Goal: Information Seeking & Learning: Learn about a topic

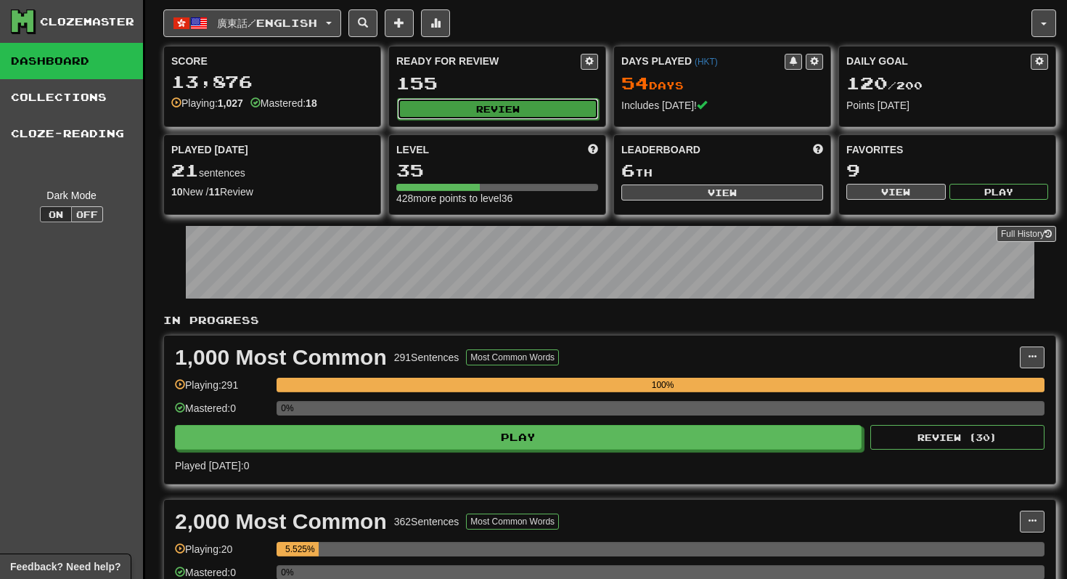
click at [438, 100] on button "Review" at bounding box center [498, 109] width 202 height 22
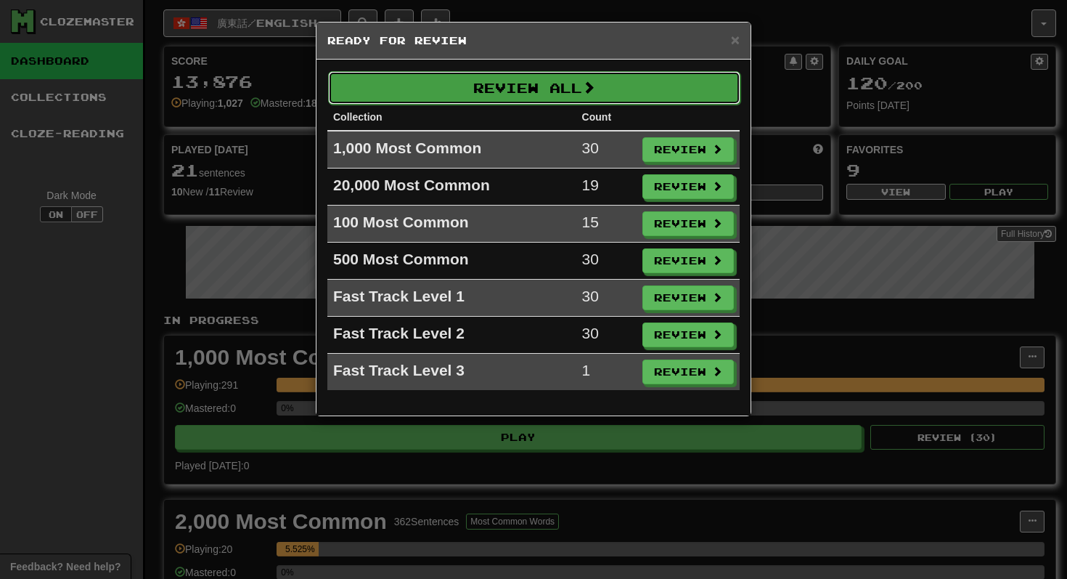
click at [536, 89] on button "Review All" at bounding box center [534, 87] width 412 height 33
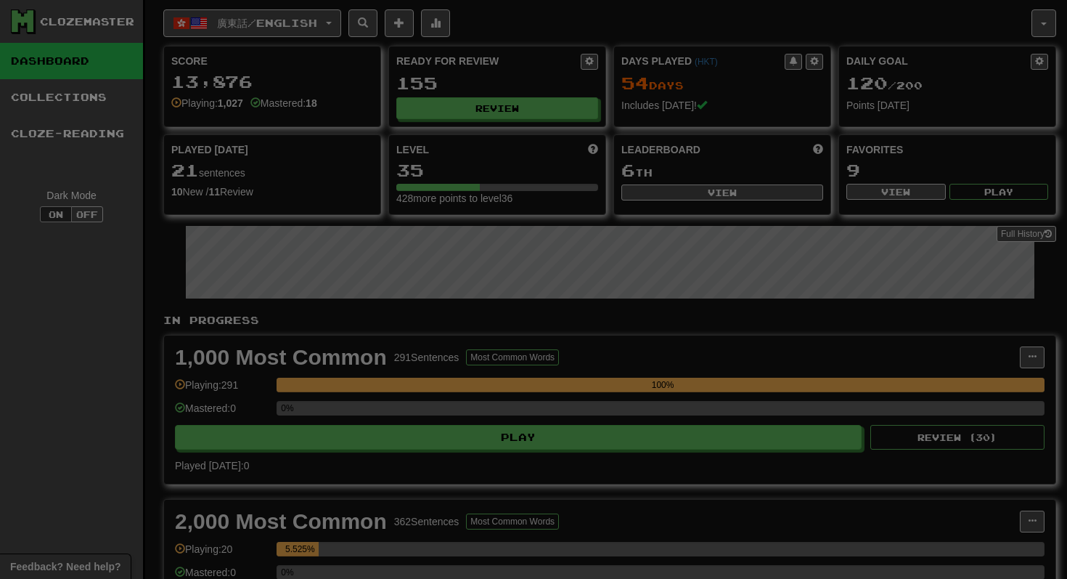
select select "**"
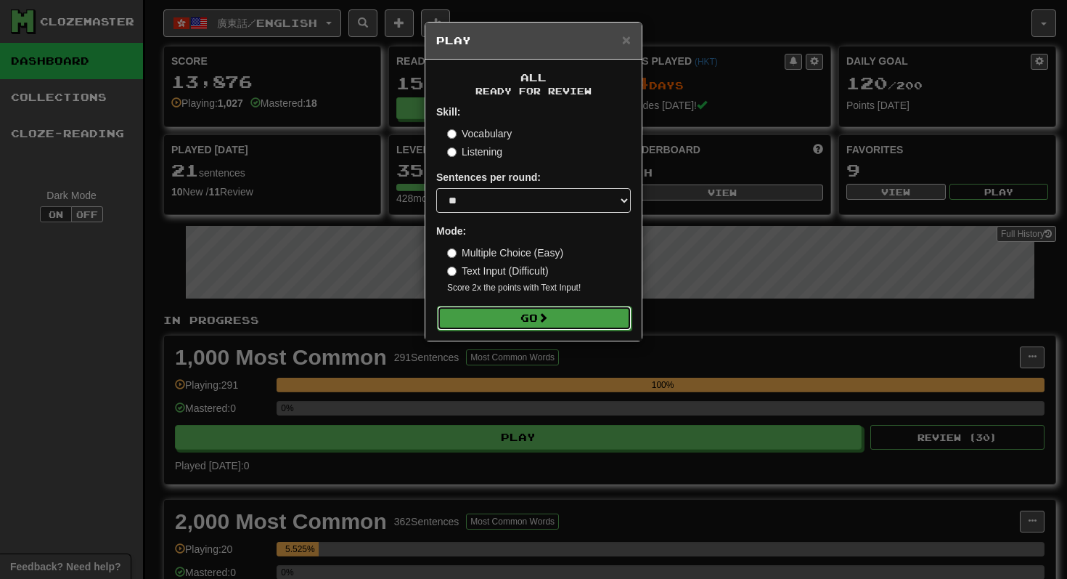
click at [510, 314] on button "Go" at bounding box center [534, 318] width 195 height 25
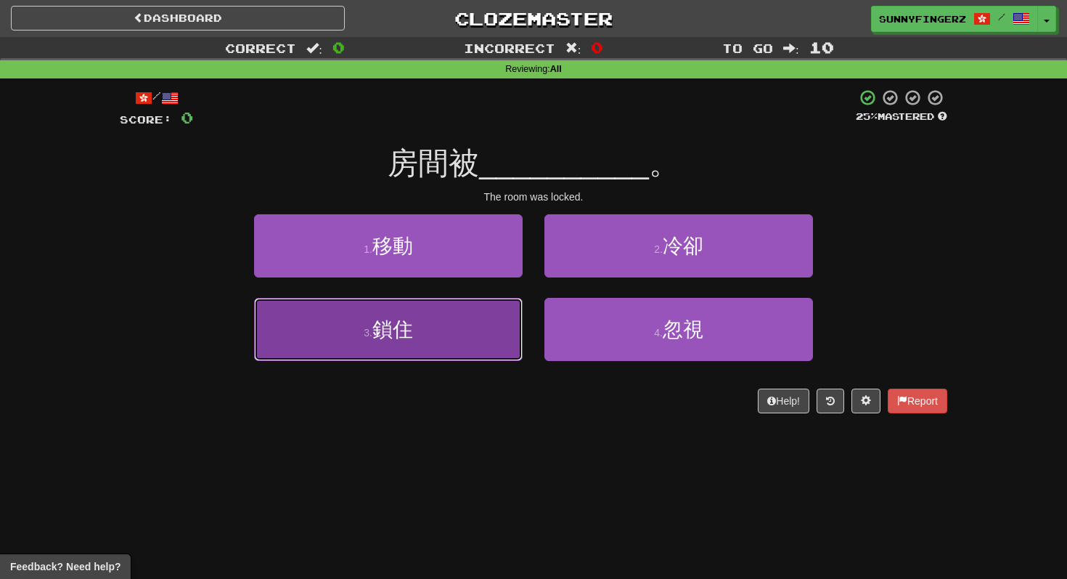
click at [423, 327] on button "3 . 鎖住" at bounding box center [388, 329] width 269 height 63
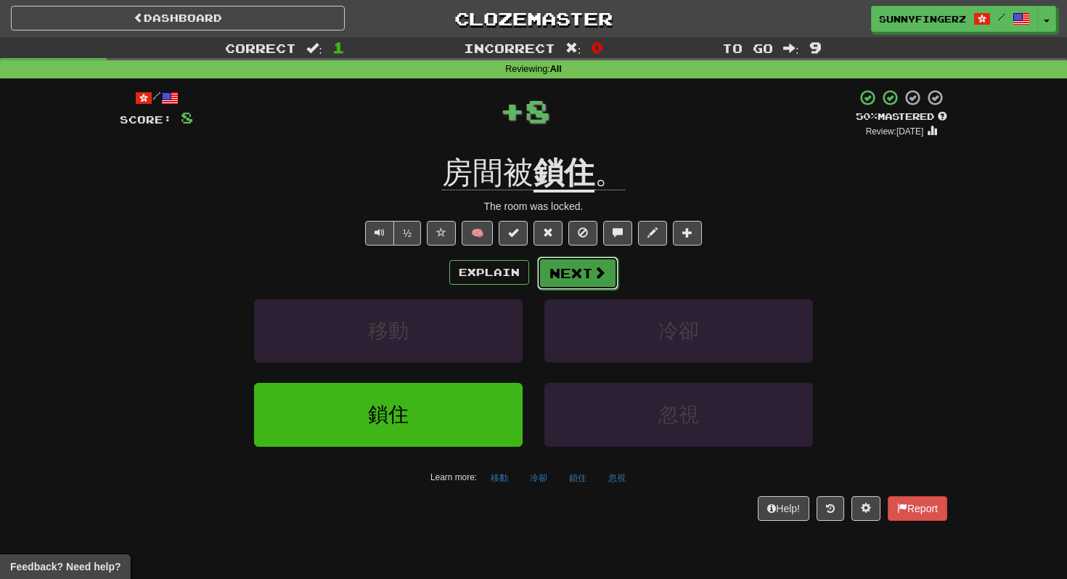
click at [554, 280] on button "Next" at bounding box center [577, 272] width 81 height 33
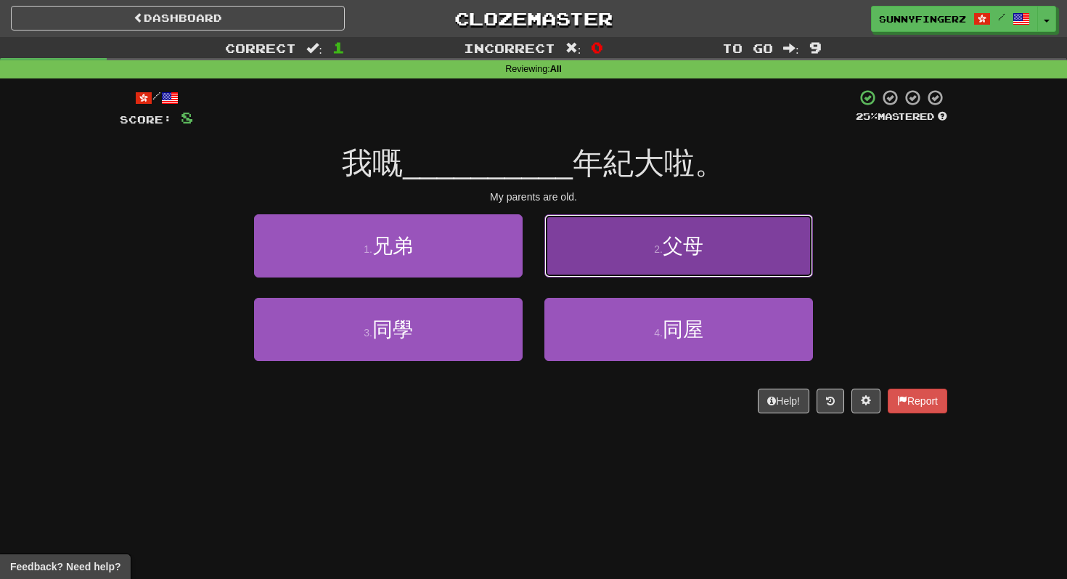
click at [589, 263] on button "2 . 父母" at bounding box center [678, 245] width 269 height 63
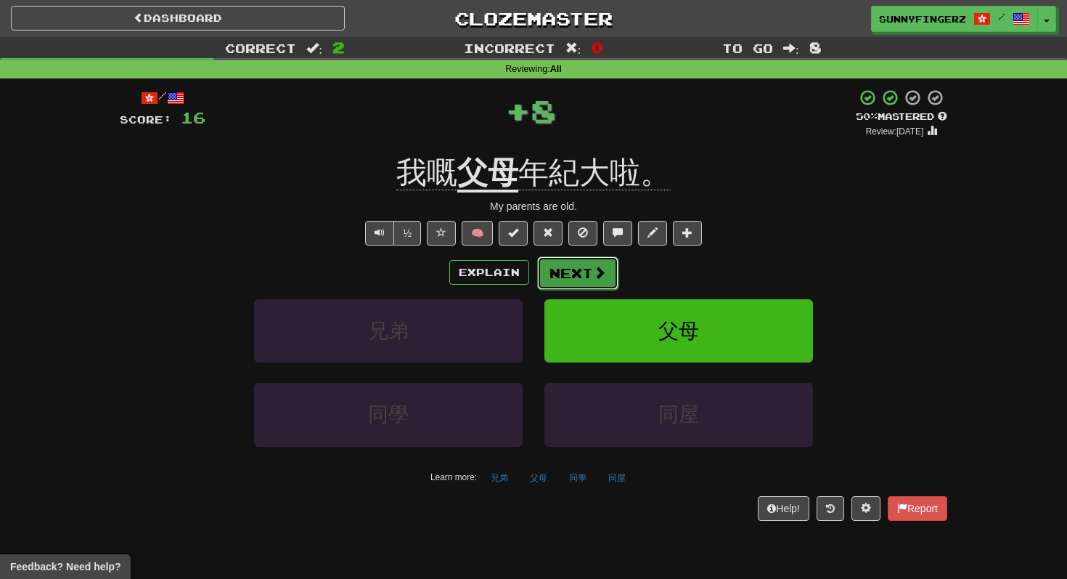
click at [573, 283] on button "Next" at bounding box center [577, 272] width 81 height 33
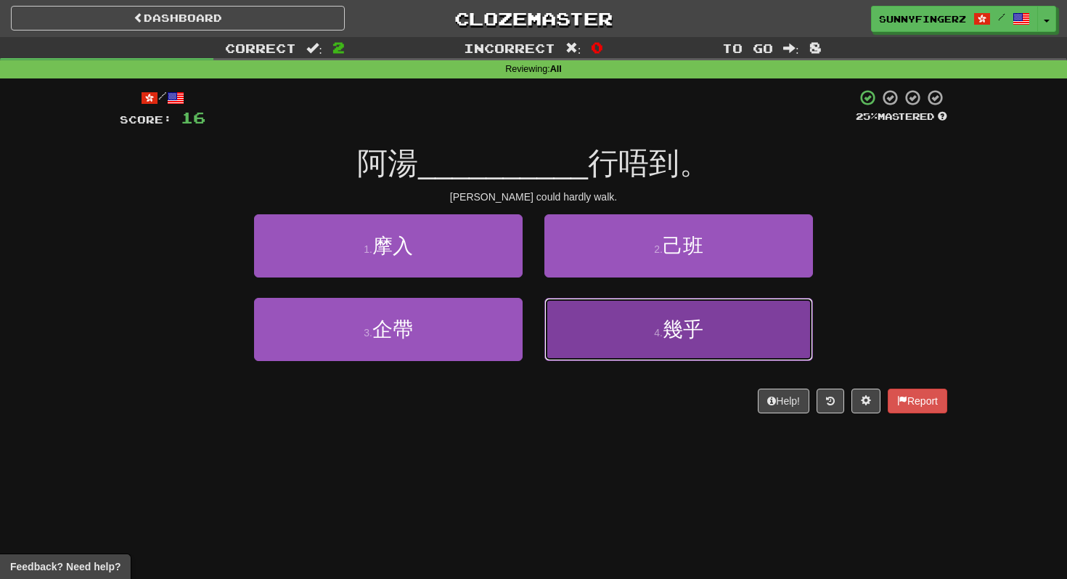
click at [591, 327] on button "4 . 幾乎" at bounding box center [678, 329] width 269 height 63
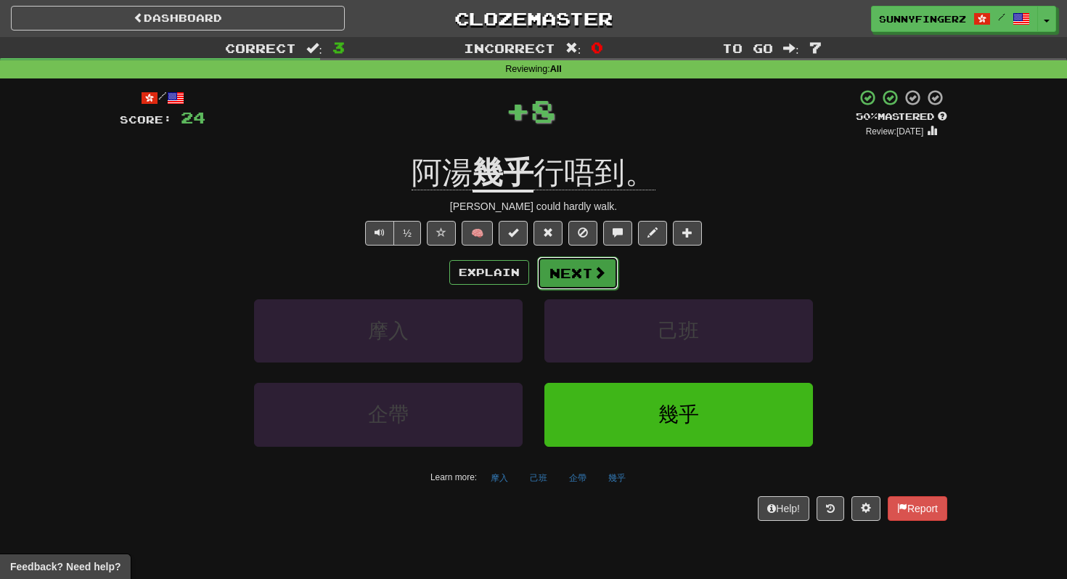
click at [554, 267] on button "Next" at bounding box center [577, 272] width 81 height 33
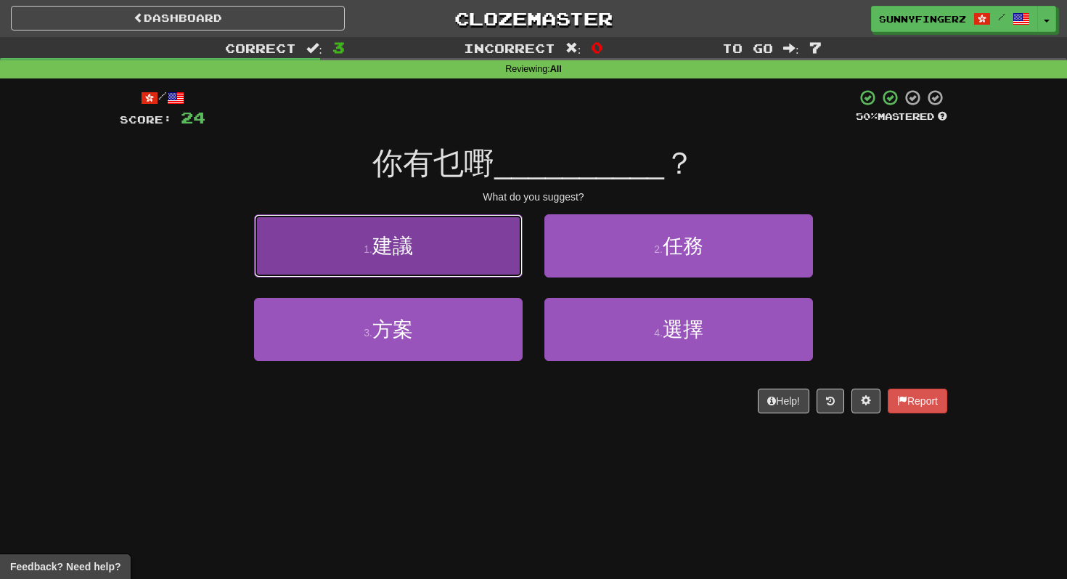
click at [365, 250] on small "1 ." at bounding box center [368, 249] width 9 height 12
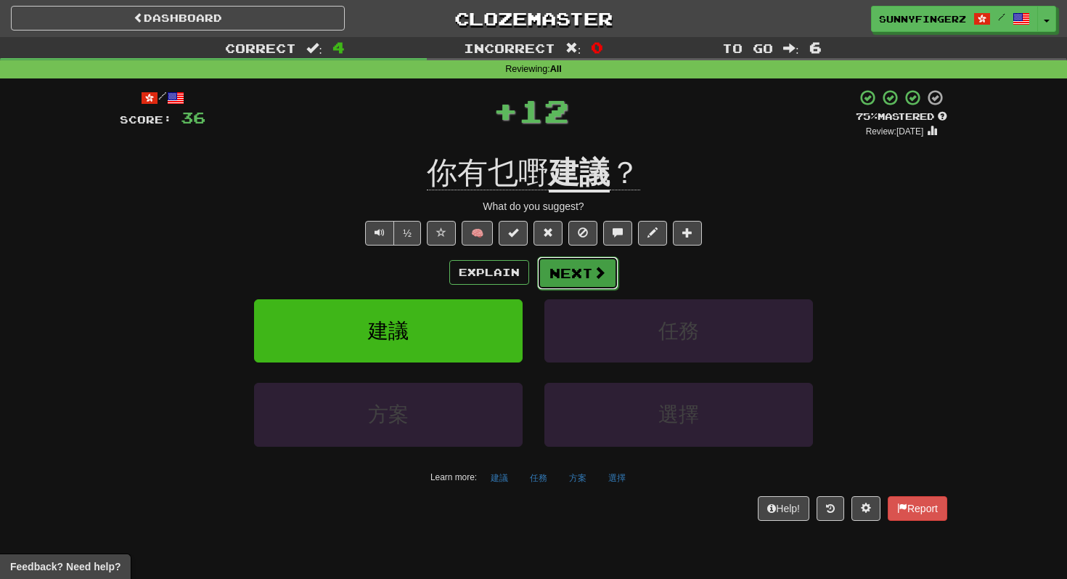
click at [583, 267] on button "Next" at bounding box center [577, 272] width 81 height 33
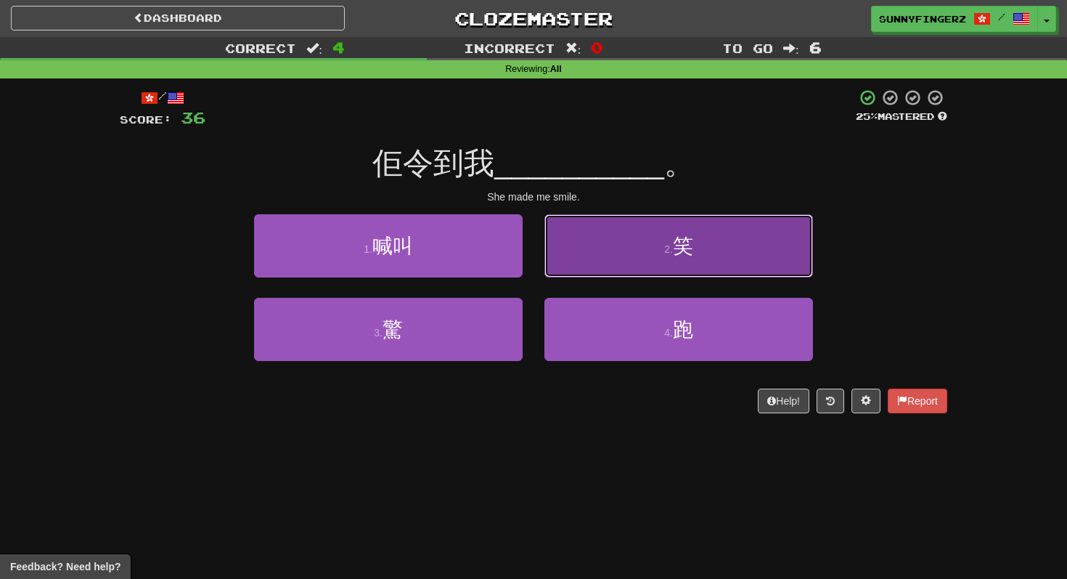
click at [568, 250] on button "2 . 笑" at bounding box center [678, 245] width 269 height 63
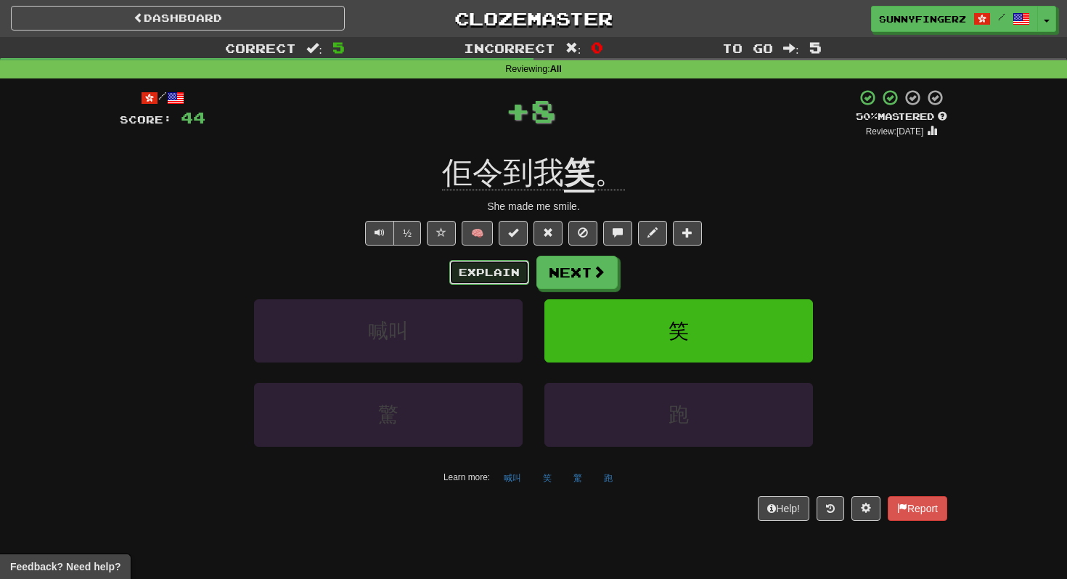
click at [512, 275] on button "Explain" at bounding box center [489, 272] width 80 height 25
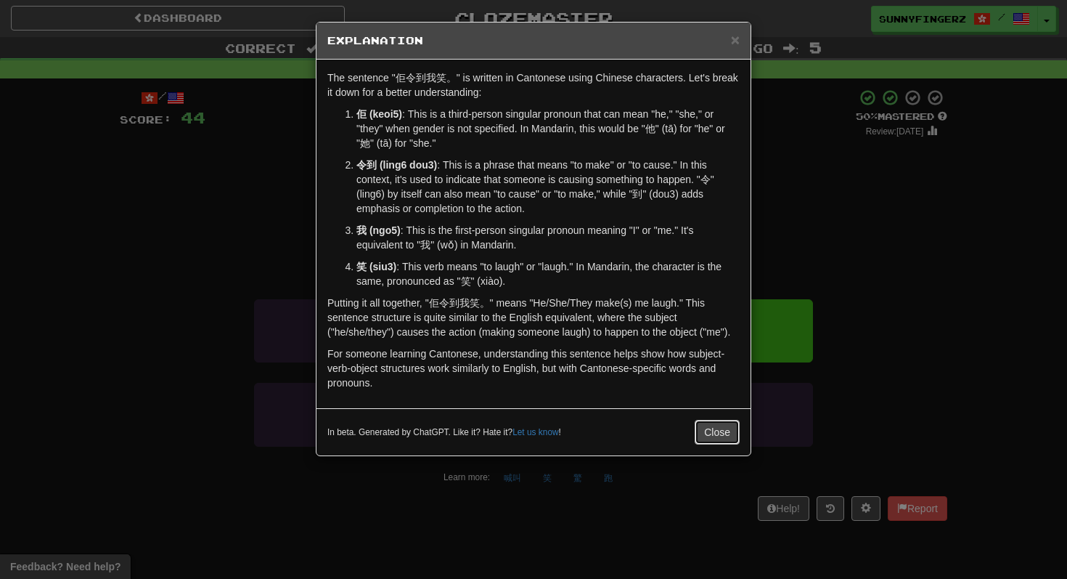
click at [711, 440] on button "Close" at bounding box center [717, 432] width 45 height 25
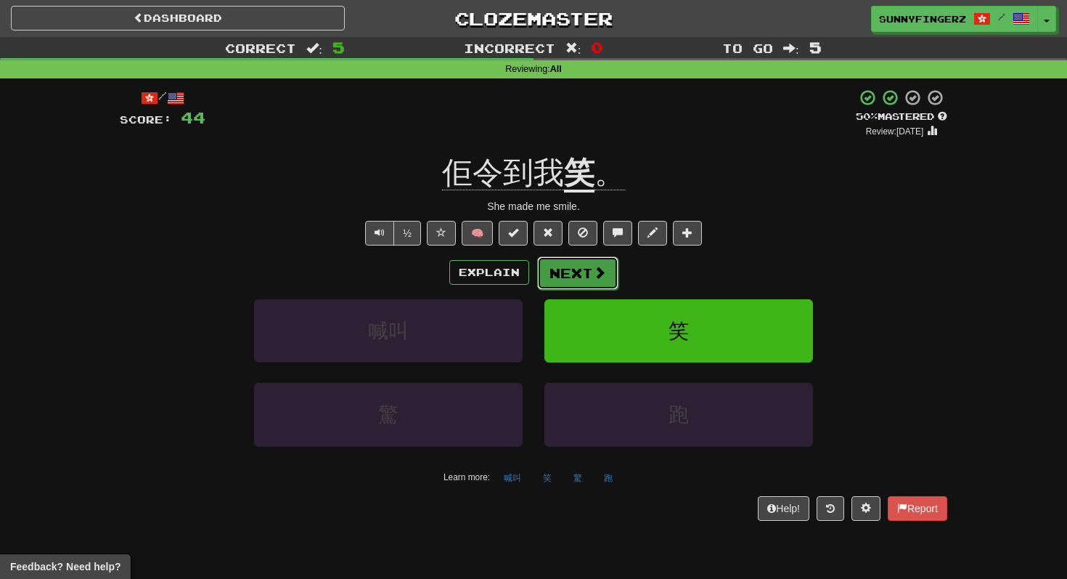
click at [555, 274] on button "Next" at bounding box center [577, 272] width 81 height 33
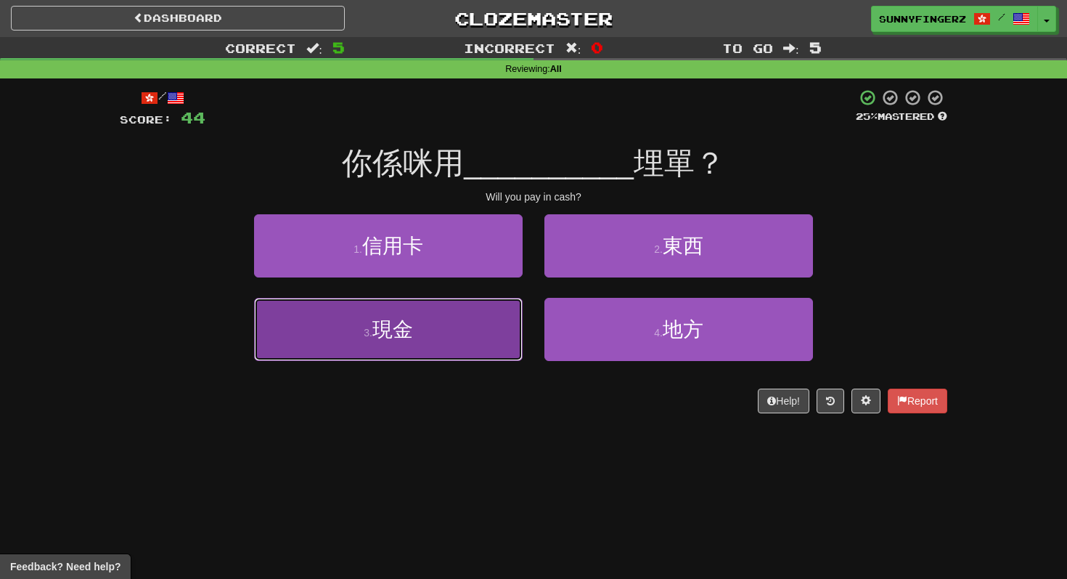
click at [446, 348] on button "3 . 現金" at bounding box center [388, 329] width 269 height 63
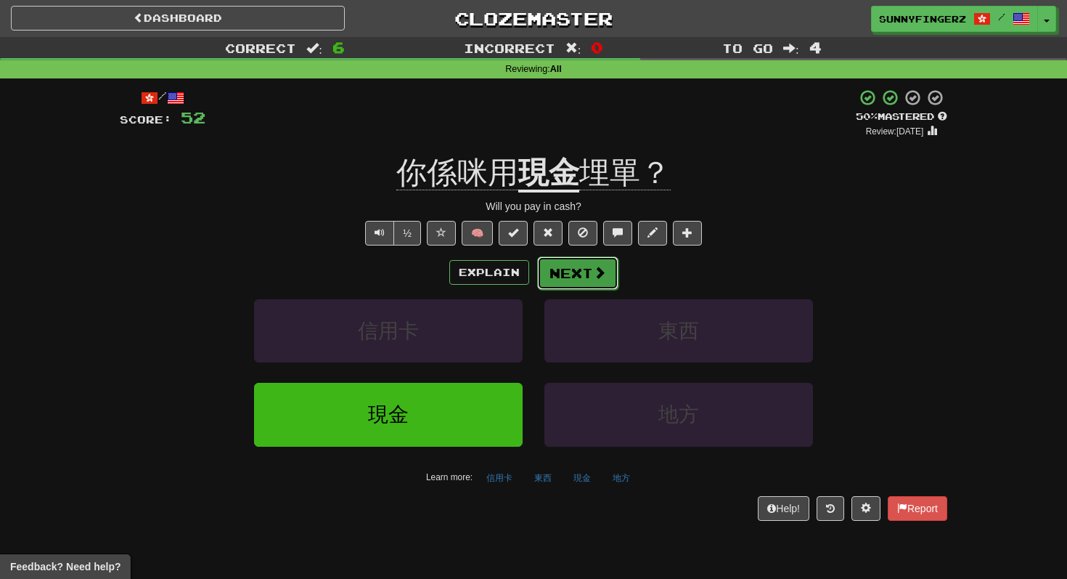
click at [568, 277] on button "Next" at bounding box center [577, 272] width 81 height 33
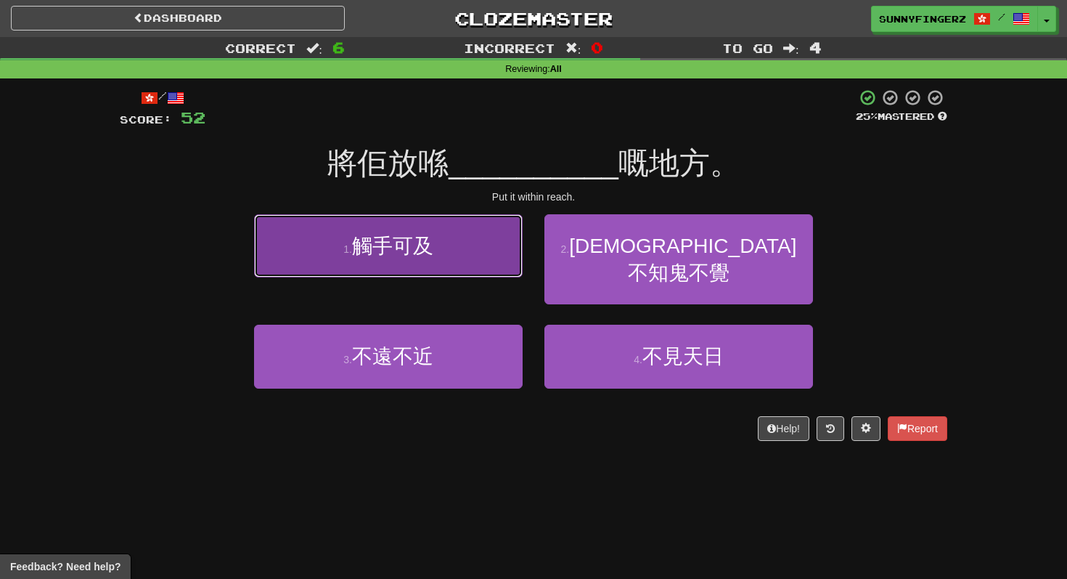
click at [372, 250] on span "觸手可及" at bounding box center [392, 245] width 81 height 23
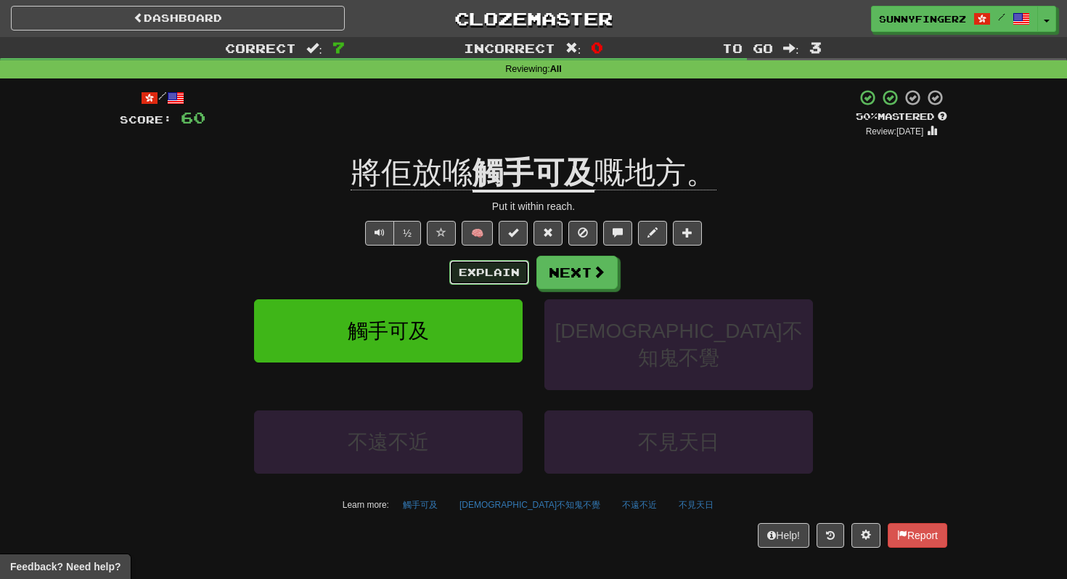
click at [502, 267] on button "Explain" at bounding box center [489, 272] width 80 height 25
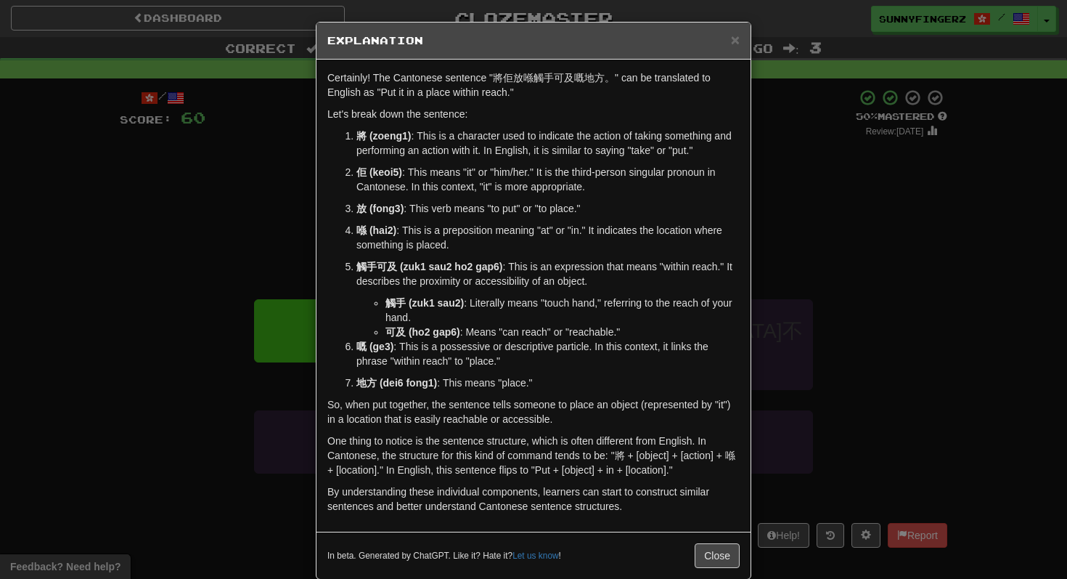
click at [261, 272] on div "× Explanation Certainly! The Cantonese sentence "將佢放喺觸手可及嘅地方。" can be translate…" at bounding box center [533, 289] width 1067 height 579
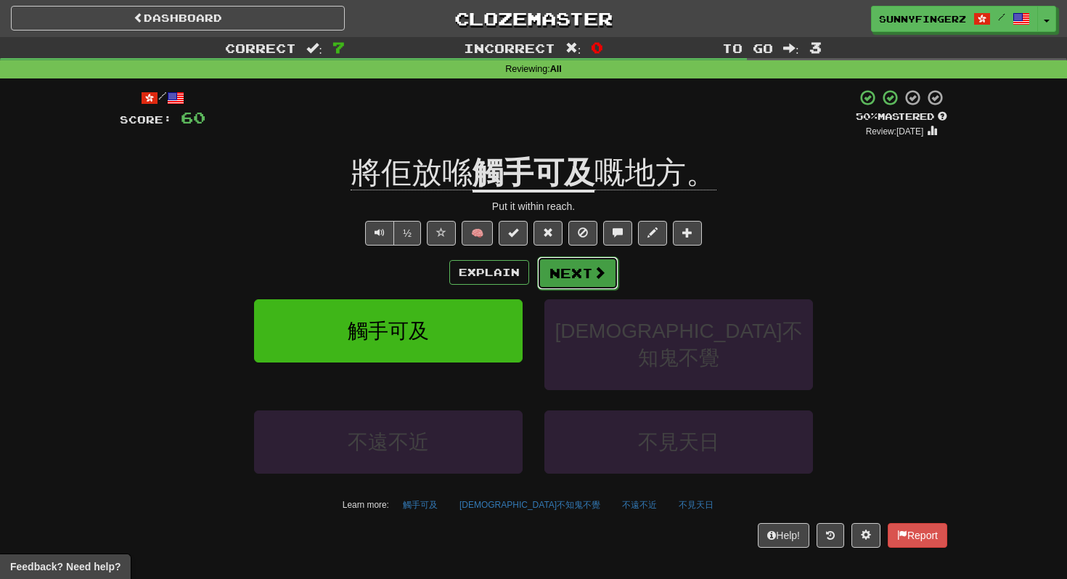
click at [580, 261] on button "Next" at bounding box center [577, 272] width 81 height 33
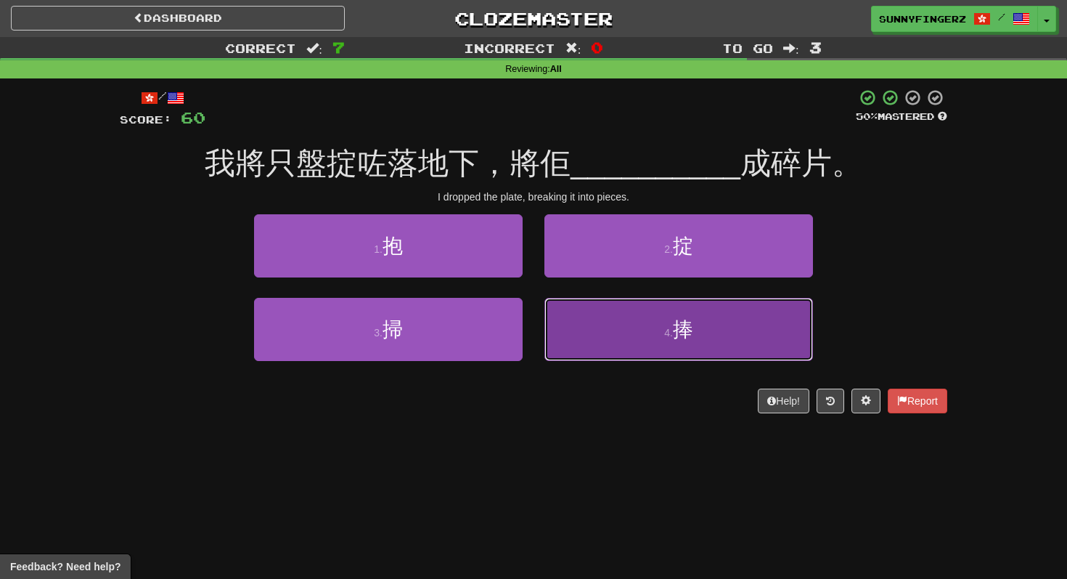
click at [626, 342] on button "4 . 捧" at bounding box center [678, 329] width 269 height 63
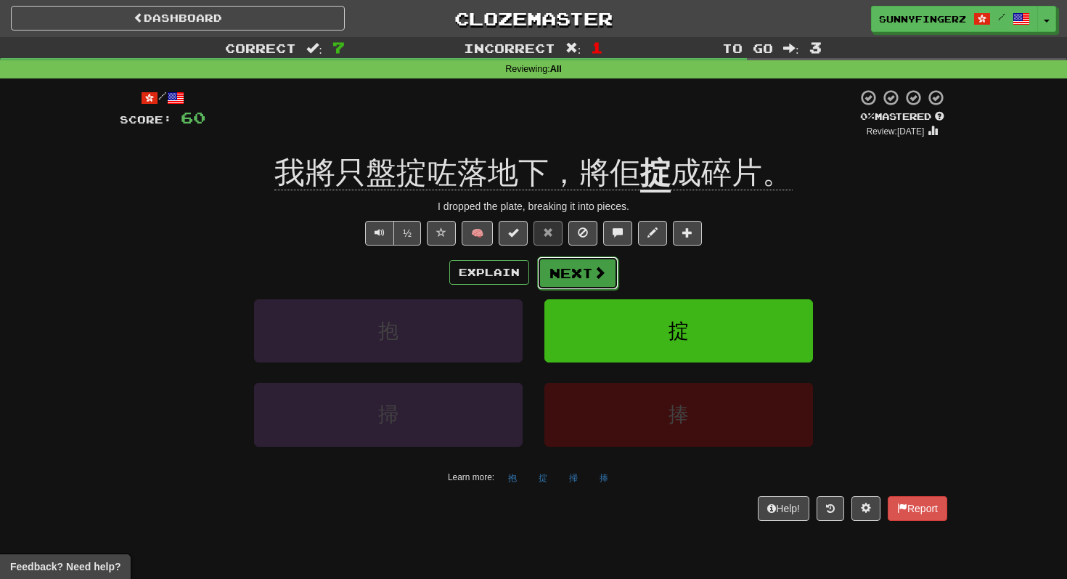
click at [573, 273] on button "Next" at bounding box center [577, 272] width 81 height 33
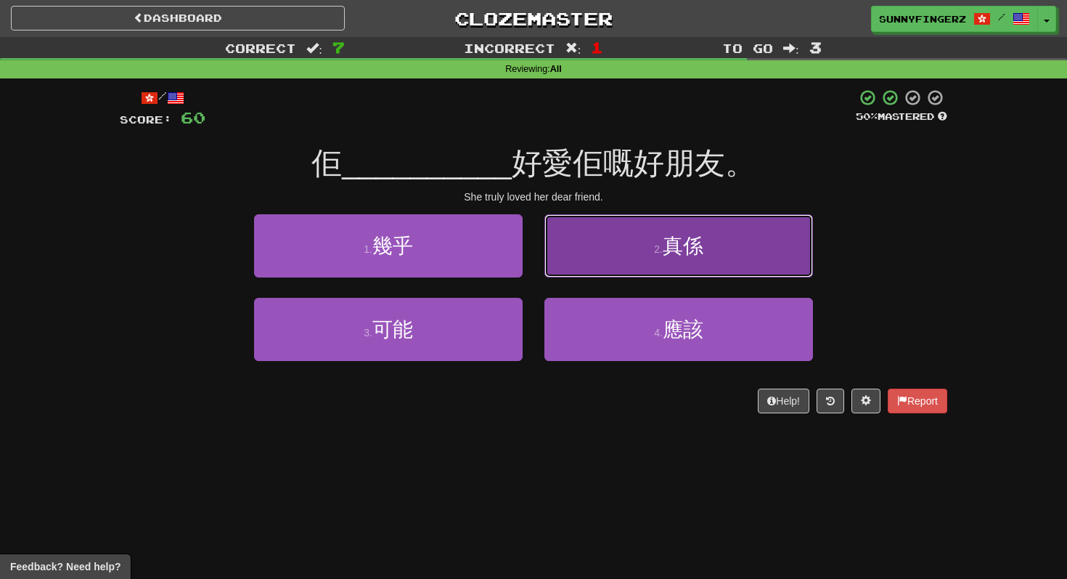
click at [581, 253] on button "2 . 真係" at bounding box center [678, 245] width 269 height 63
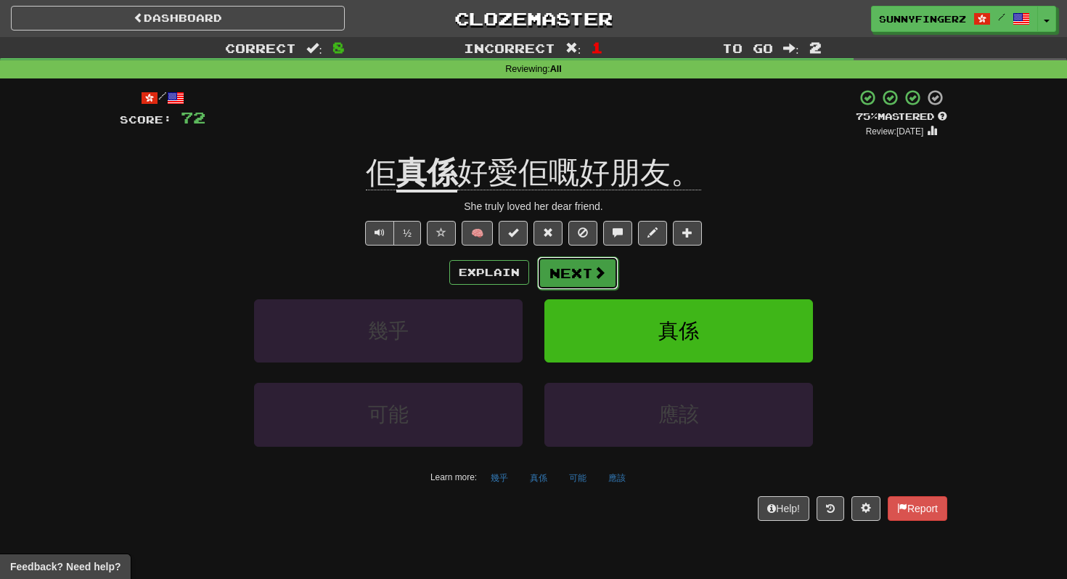
click at [591, 271] on button "Next" at bounding box center [577, 272] width 81 height 33
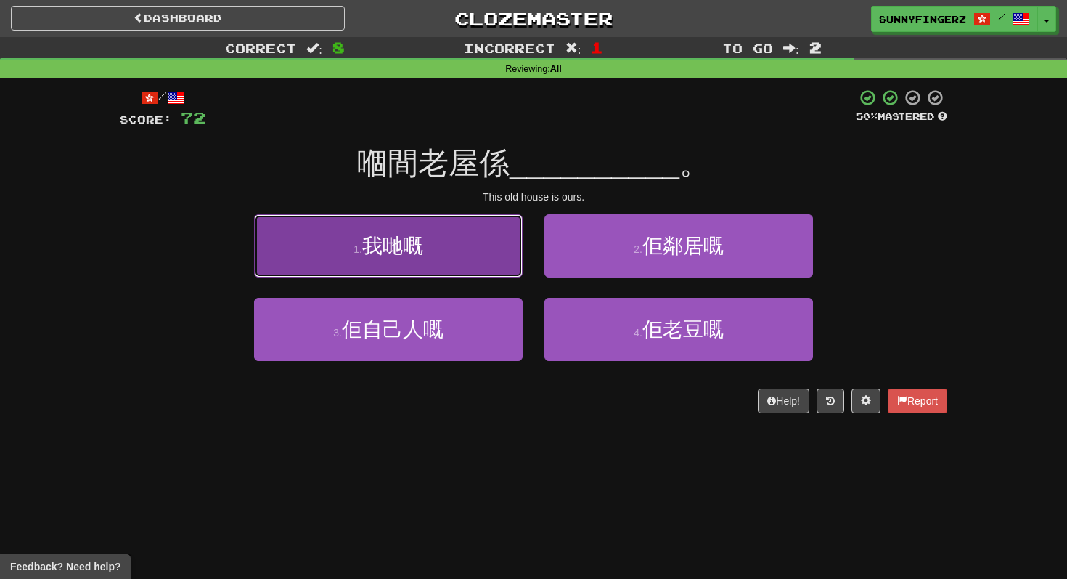
click at [409, 241] on span "我哋嘅" at bounding box center [392, 245] width 61 height 23
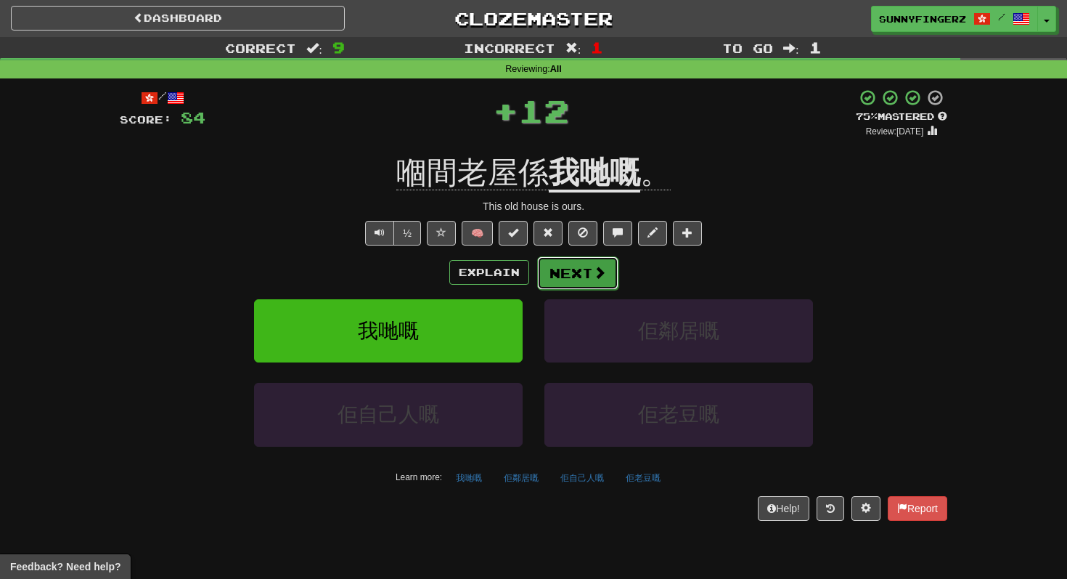
click at [568, 279] on button "Next" at bounding box center [577, 272] width 81 height 33
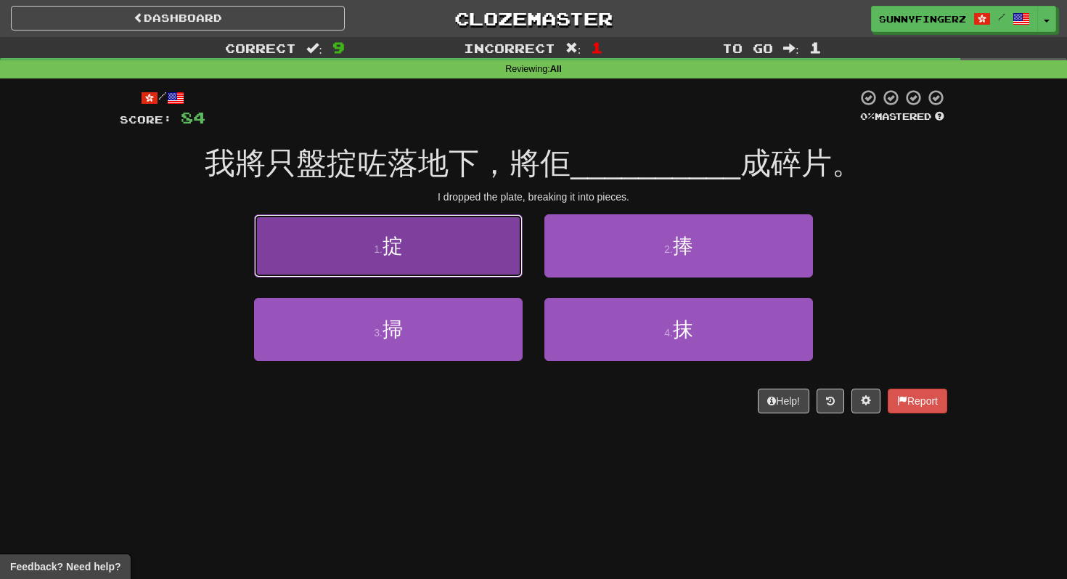
click at [469, 253] on button "1 . 掟" at bounding box center [388, 245] width 269 height 63
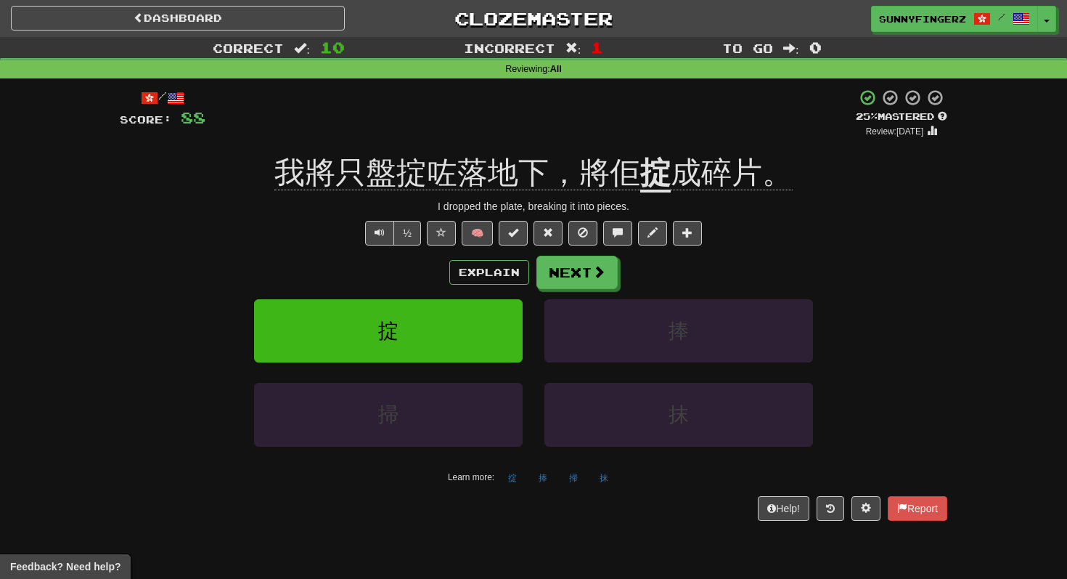
click at [494, 286] on div "Explain Next" at bounding box center [533, 272] width 827 height 33
click at [497, 279] on button "Explain" at bounding box center [489, 272] width 80 height 25
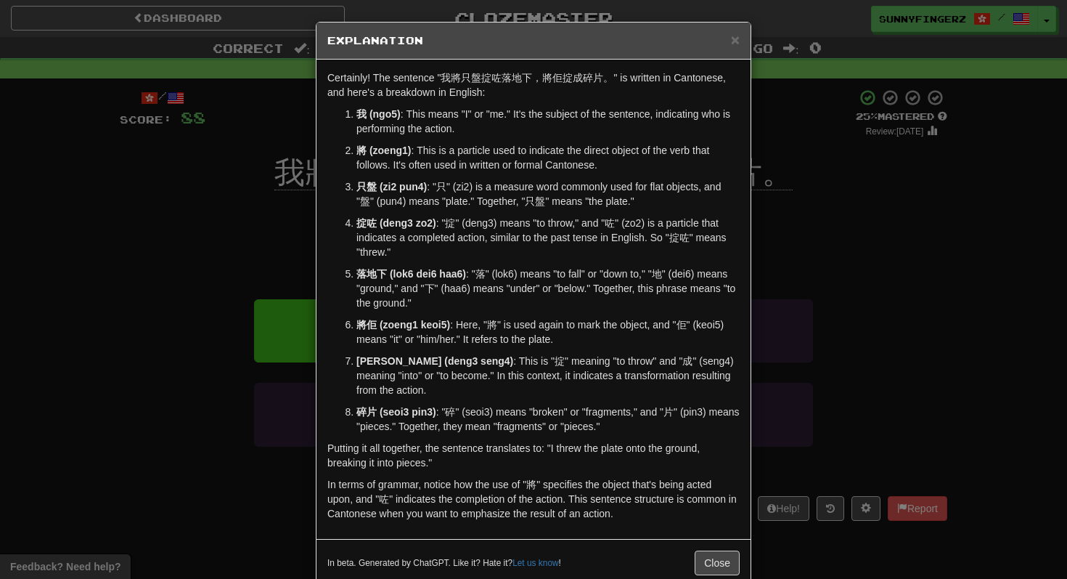
click at [211, 301] on div "× Explanation Certainly! The sentence "我將只盤掟咗落地下，將佢掟成碎片。" is written in Cantone…" at bounding box center [533, 289] width 1067 height 579
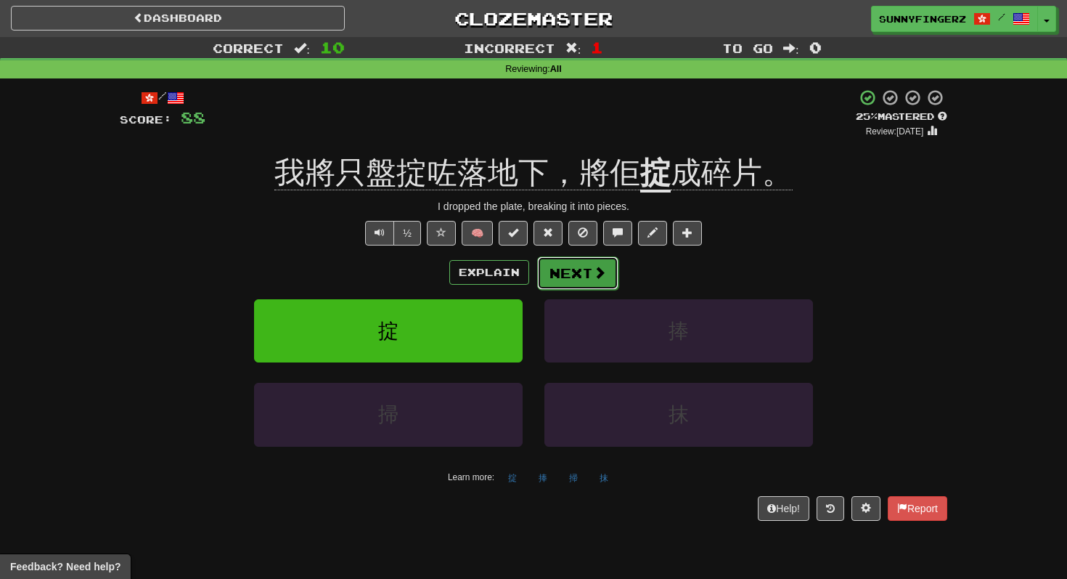
click at [563, 283] on button "Next" at bounding box center [577, 272] width 81 height 33
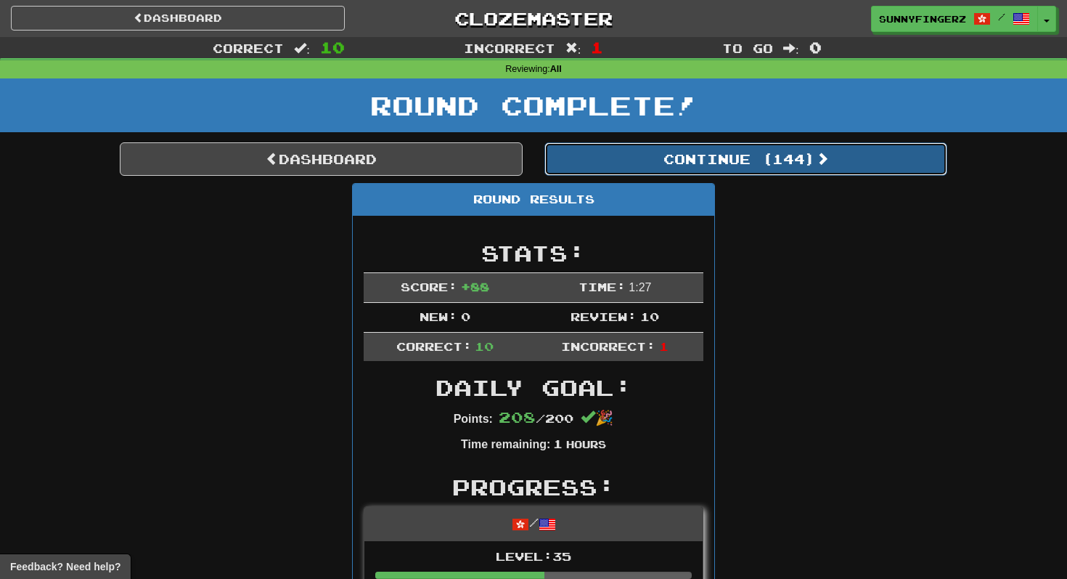
click at [605, 165] on button "Continue ( 144 )" at bounding box center [745, 158] width 403 height 33
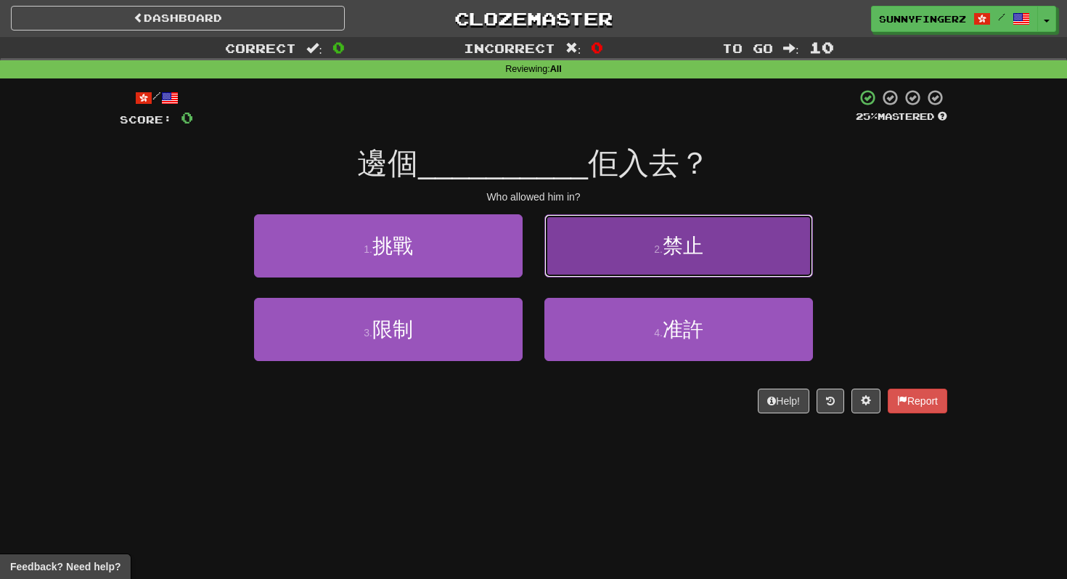
click at [590, 260] on button "2 . 禁止" at bounding box center [678, 245] width 269 height 63
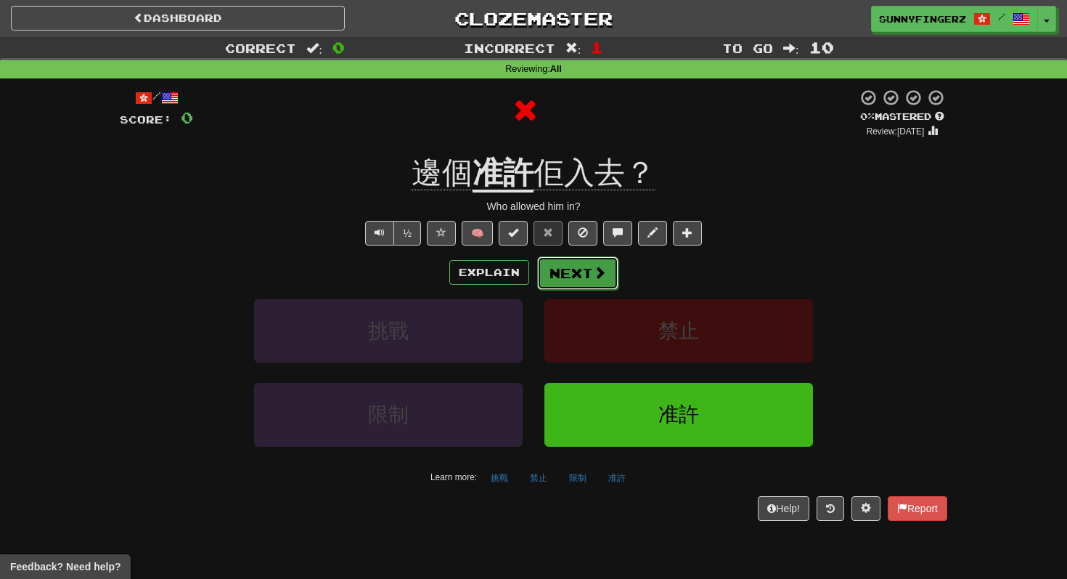
click at [561, 281] on button "Next" at bounding box center [577, 272] width 81 height 33
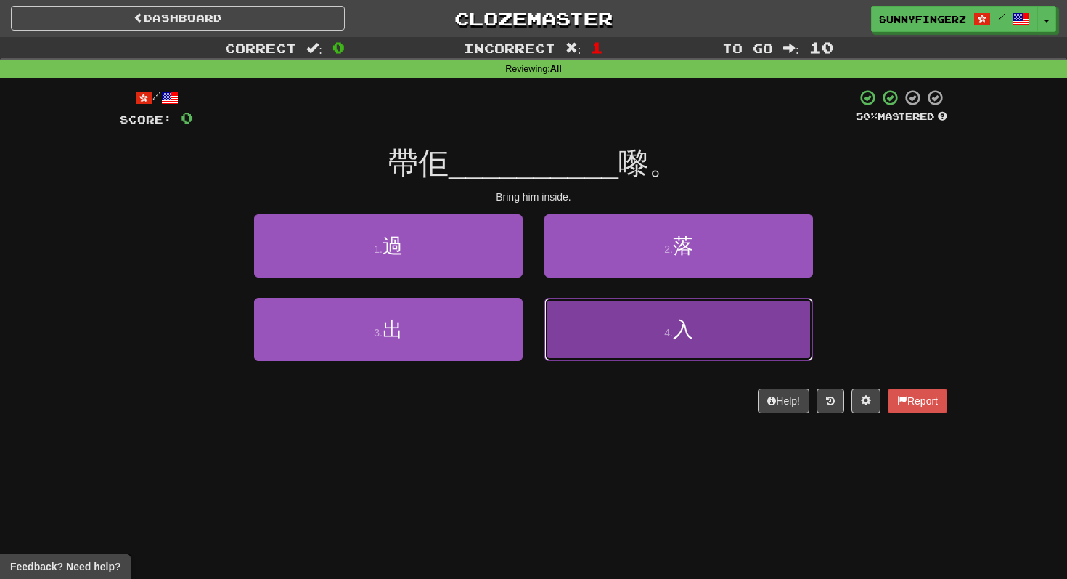
click at [605, 354] on button "4 . 入" at bounding box center [678, 329] width 269 height 63
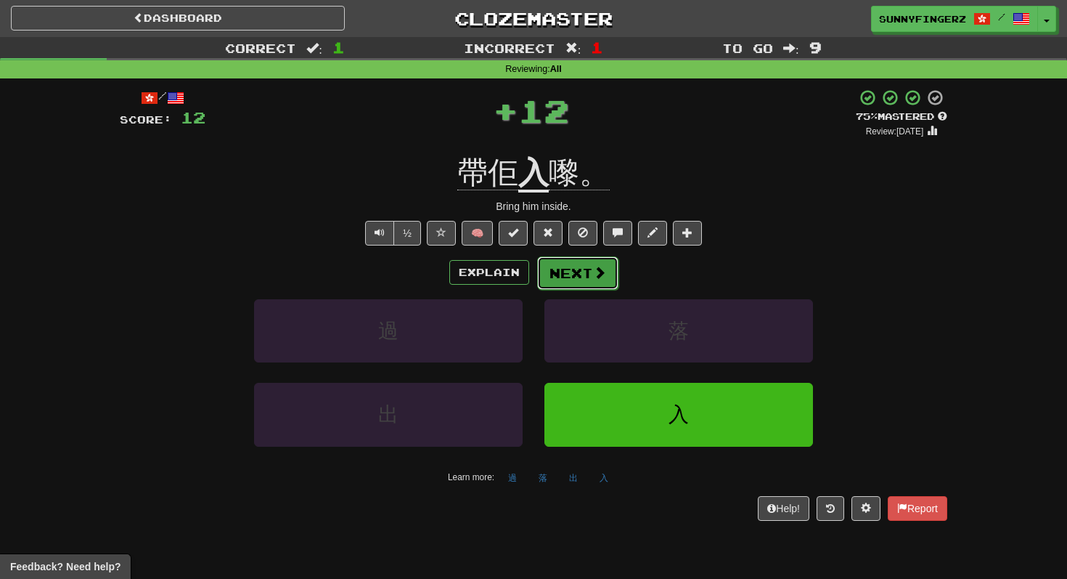
click at [574, 259] on button "Next" at bounding box center [577, 272] width 81 height 33
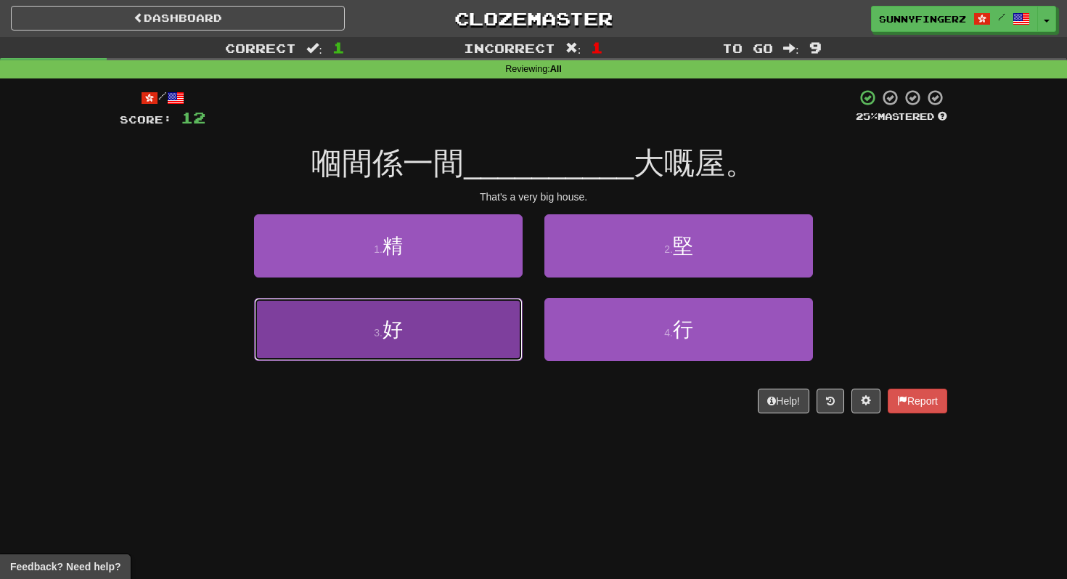
click at [391, 318] on span "好" at bounding box center [393, 329] width 20 height 23
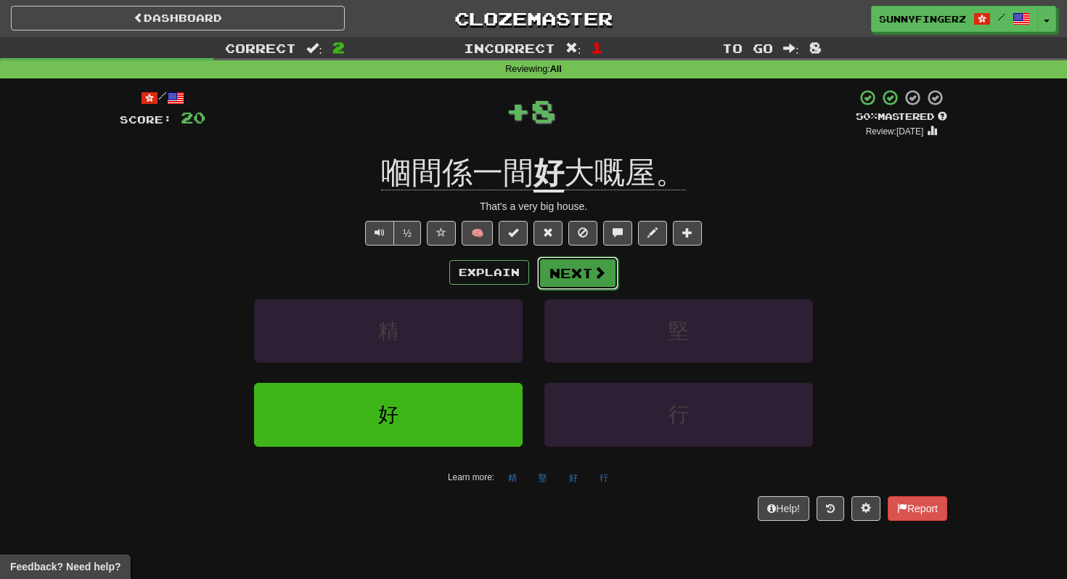
click at [575, 287] on button "Next" at bounding box center [577, 272] width 81 height 33
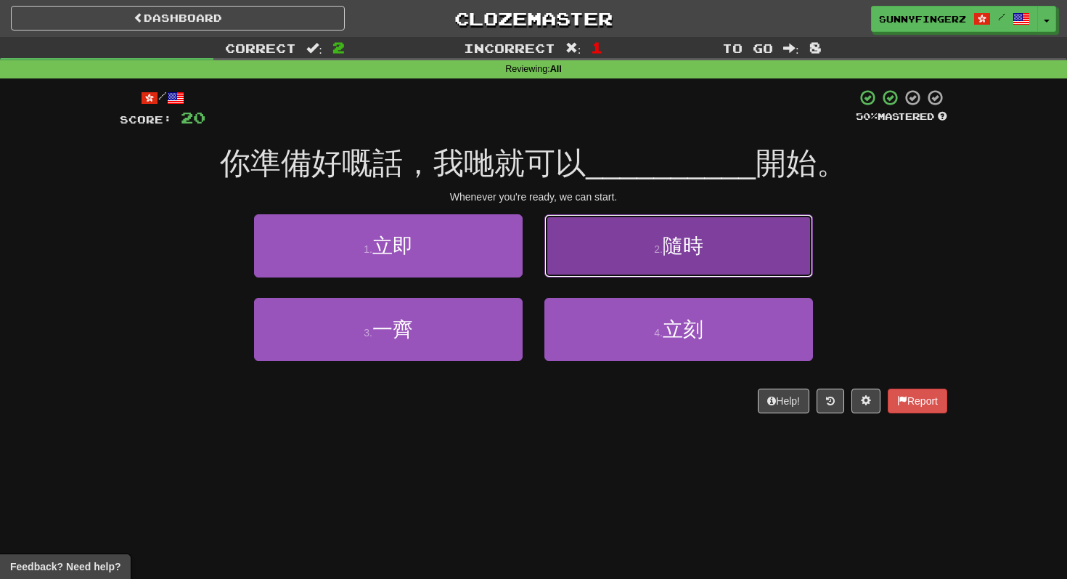
click at [584, 261] on button "2 . 隨時" at bounding box center [678, 245] width 269 height 63
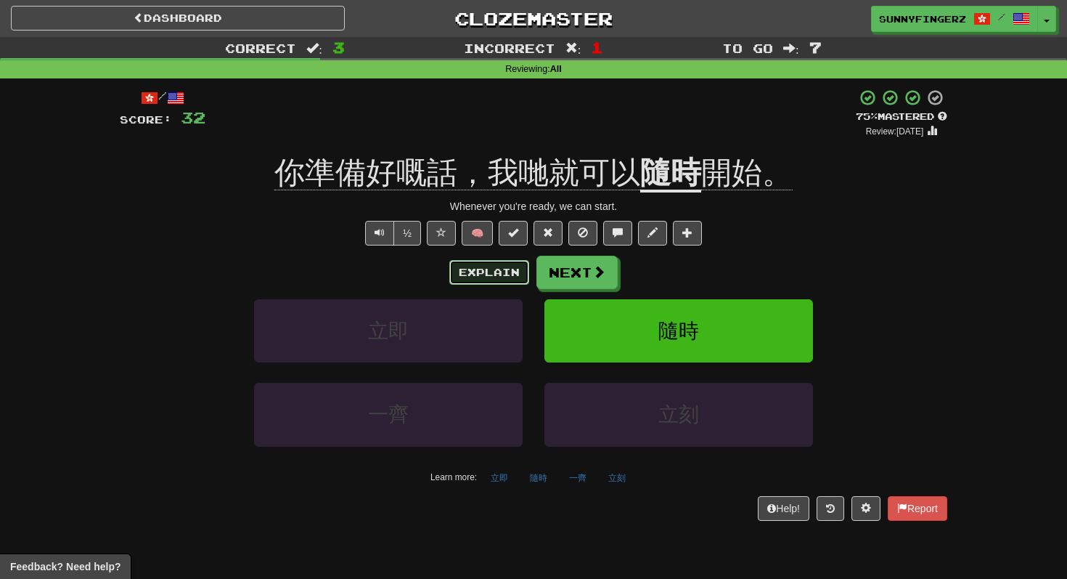
click at [496, 266] on button "Explain" at bounding box center [489, 272] width 80 height 25
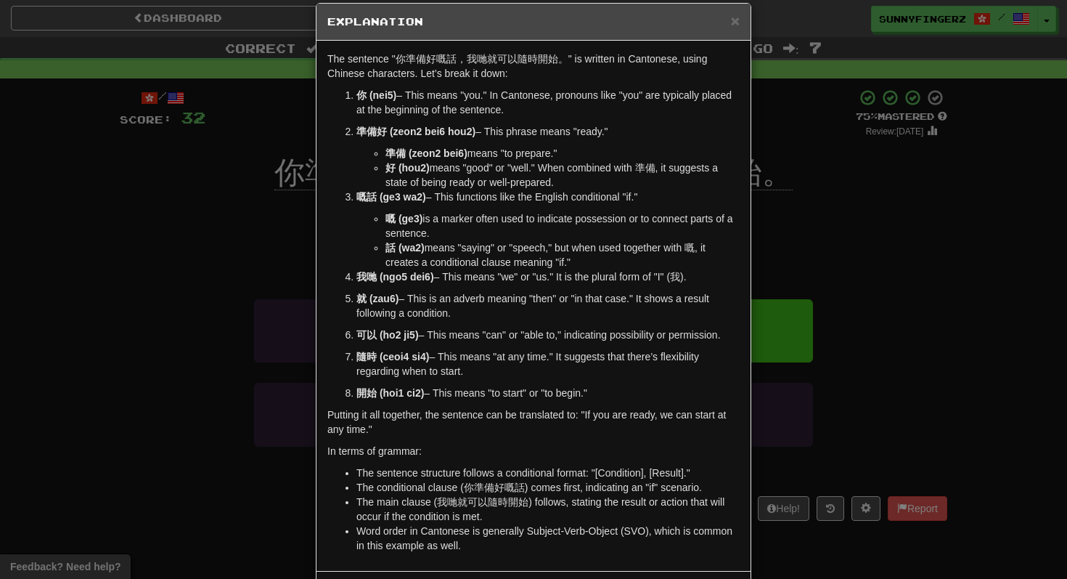
scroll to position [22, 0]
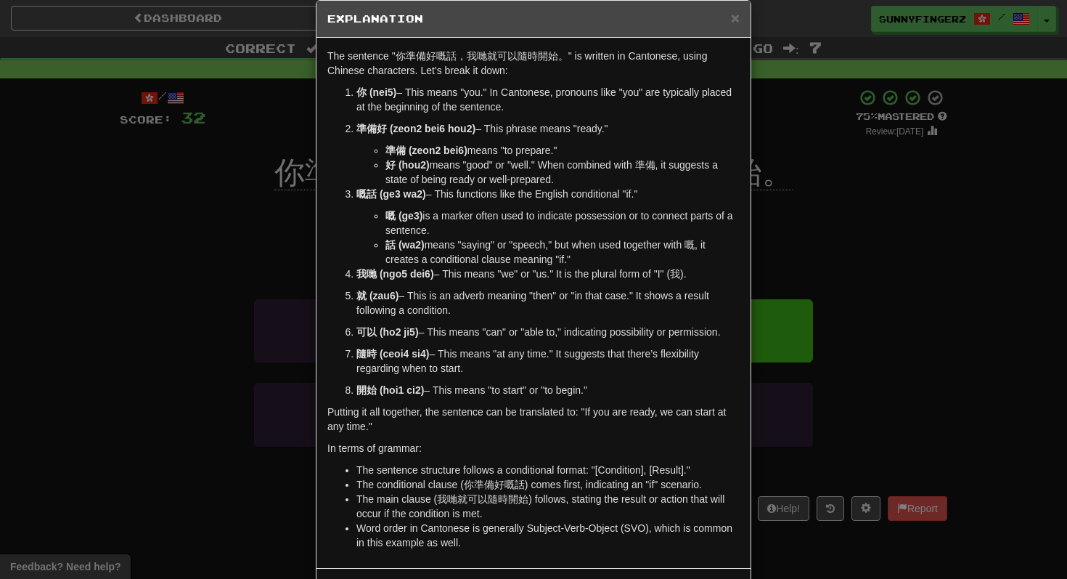
click at [271, 350] on div "× Explanation The sentence "你準備好嘅話，我哋就可以隨時開始。" is written in Cantonese, using C…" at bounding box center [533, 289] width 1067 height 579
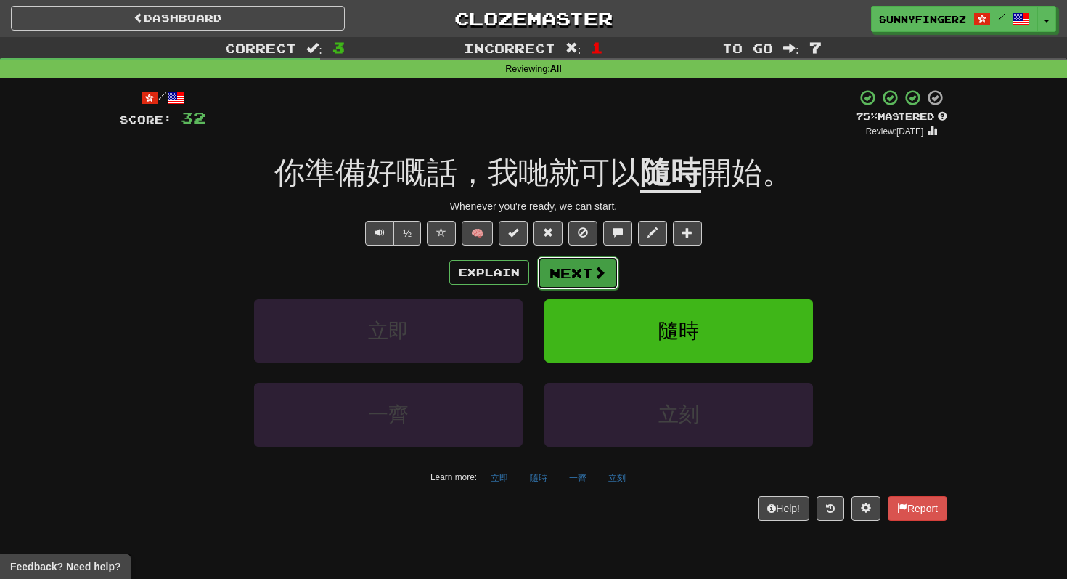
click at [600, 274] on span at bounding box center [599, 272] width 13 height 13
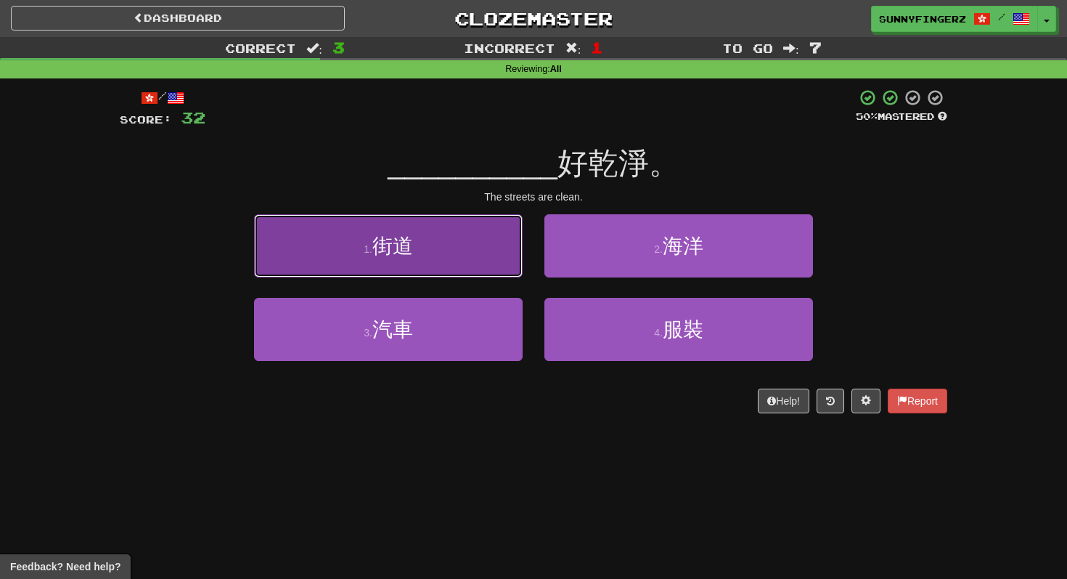
click at [428, 255] on button "1 . 街道" at bounding box center [388, 245] width 269 height 63
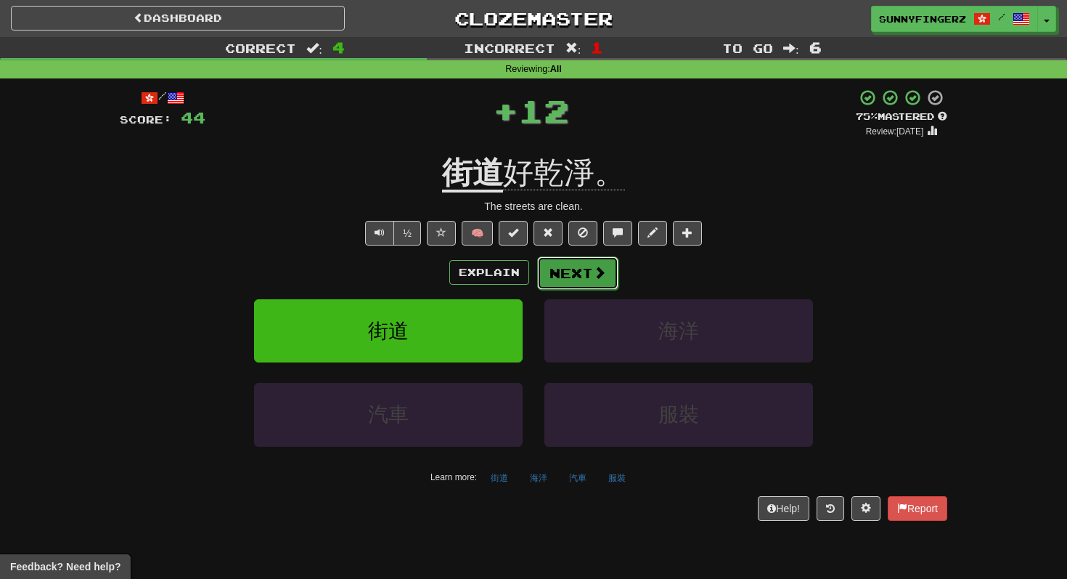
click at [587, 276] on button "Next" at bounding box center [577, 272] width 81 height 33
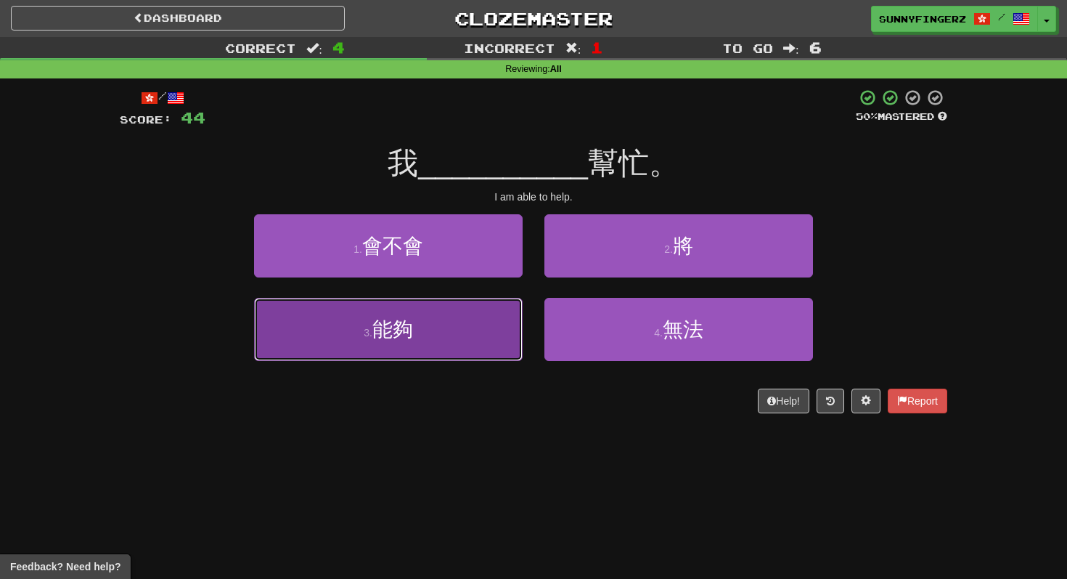
click at [385, 327] on span "能夠" at bounding box center [392, 329] width 41 height 23
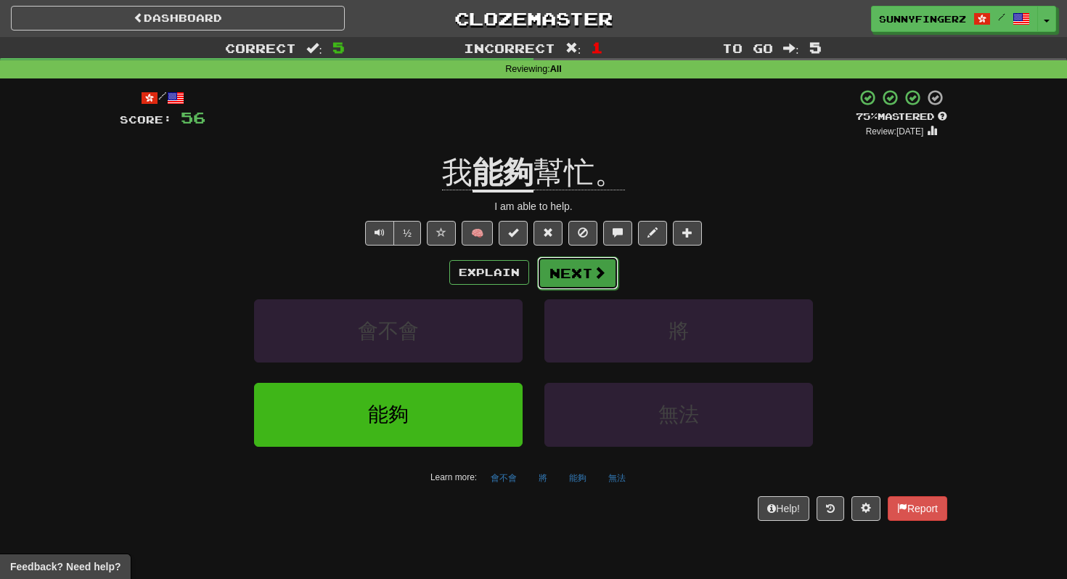
click at [587, 263] on button "Next" at bounding box center [577, 272] width 81 height 33
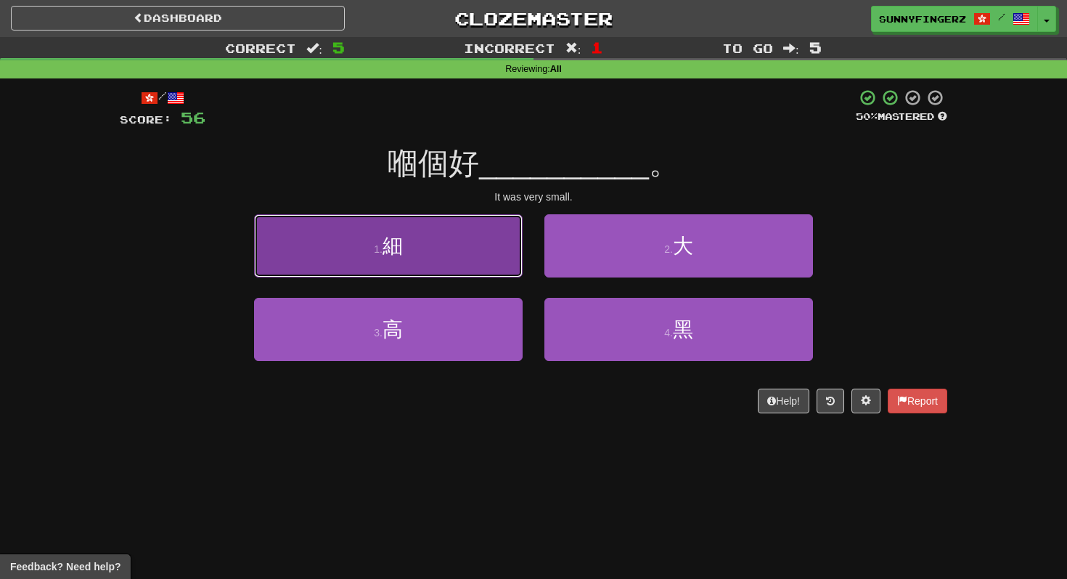
click at [451, 271] on button "1 . 細" at bounding box center [388, 245] width 269 height 63
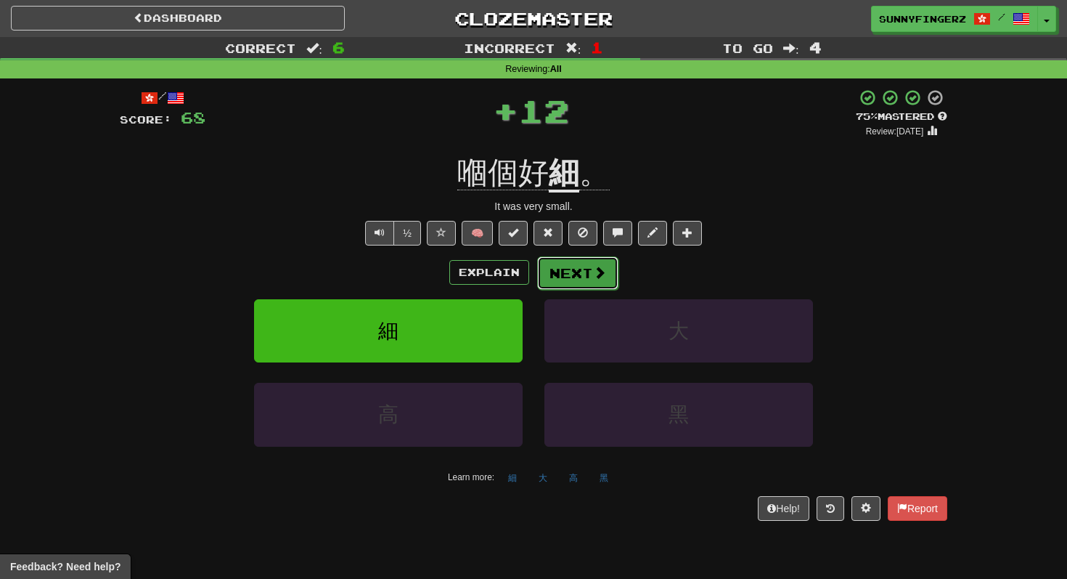
click at [563, 275] on button "Next" at bounding box center [577, 272] width 81 height 33
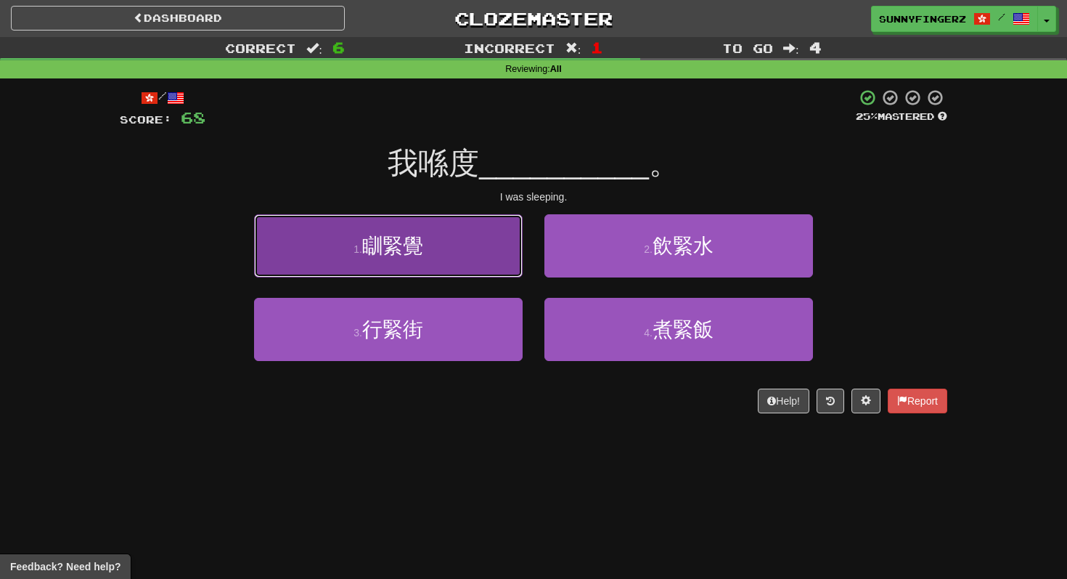
click at [415, 262] on button "1 . 瞓緊覺" at bounding box center [388, 245] width 269 height 63
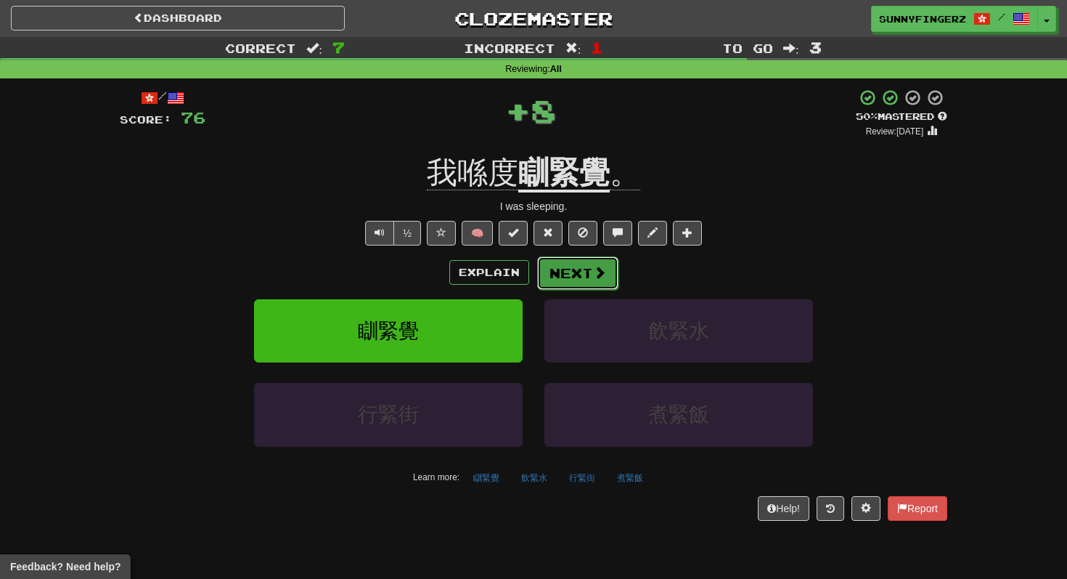
click at [574, 278] on button "Next" at bounding box center [577, 272] width 81 height 33
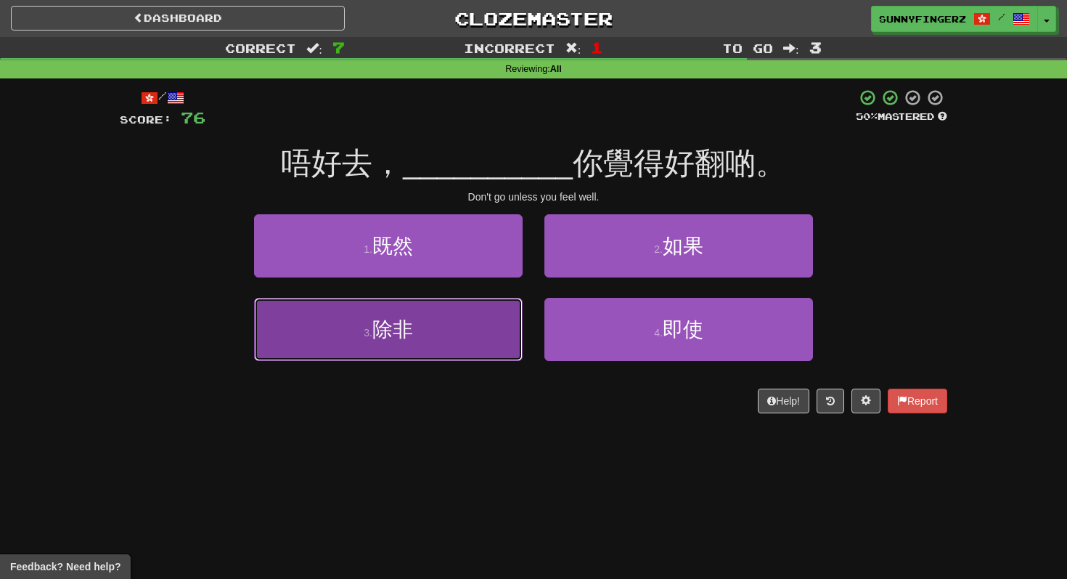
click at [451, 326] on button "3 . 除非" at bounding box center [388, 329] width 269 height 63
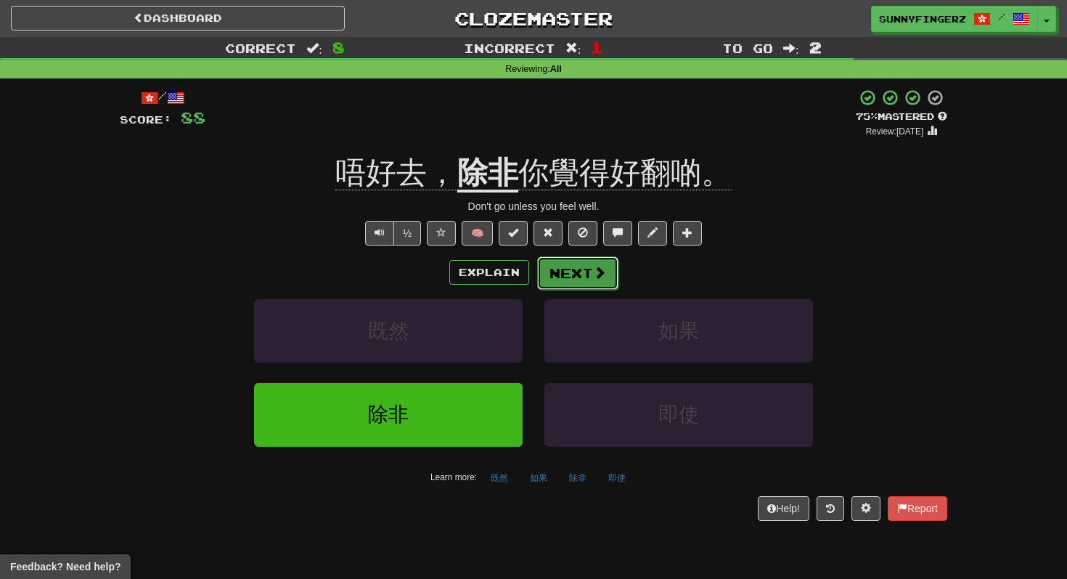
click at [575, 263] on button "Next" at bounding box center [577, 272] width 81 height 33
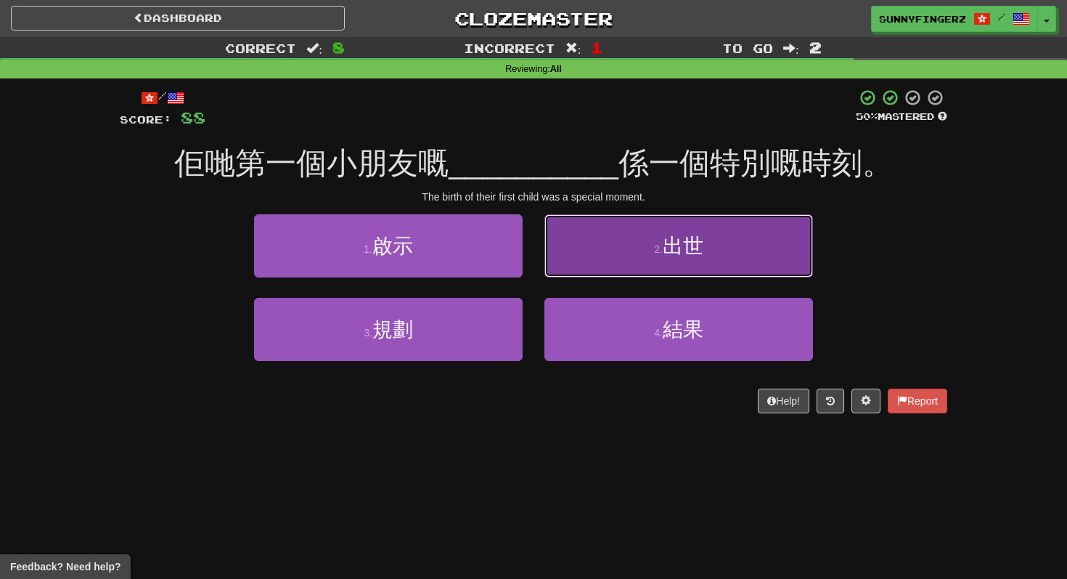
click at [600, 267] on button "2 . 出世" at bounding box center [678, 245] width 269 height 63
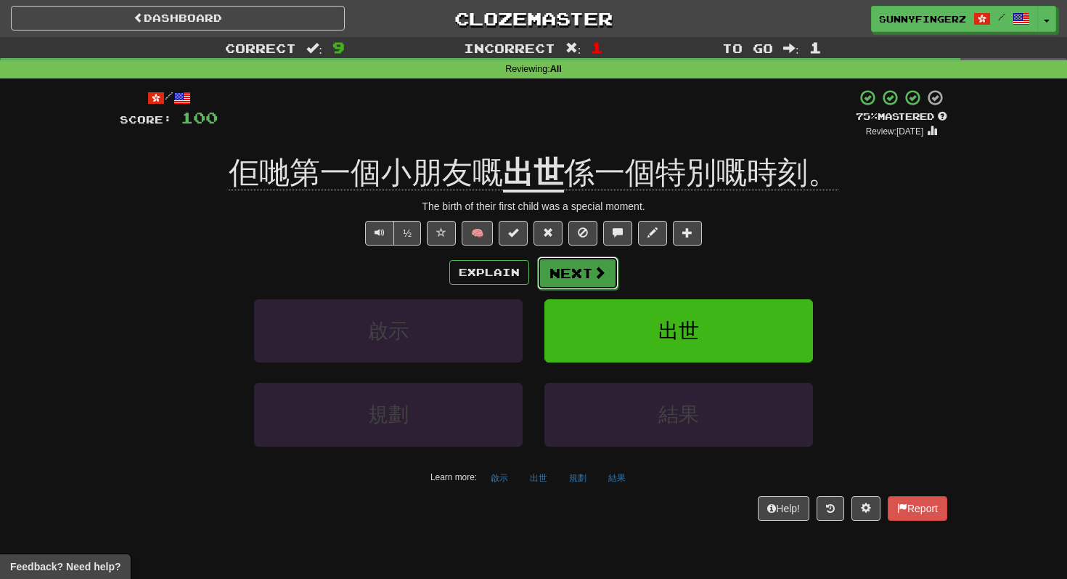
click at [575, 261] on button "Next" at bounding box center [577, 272] width 81 height 33
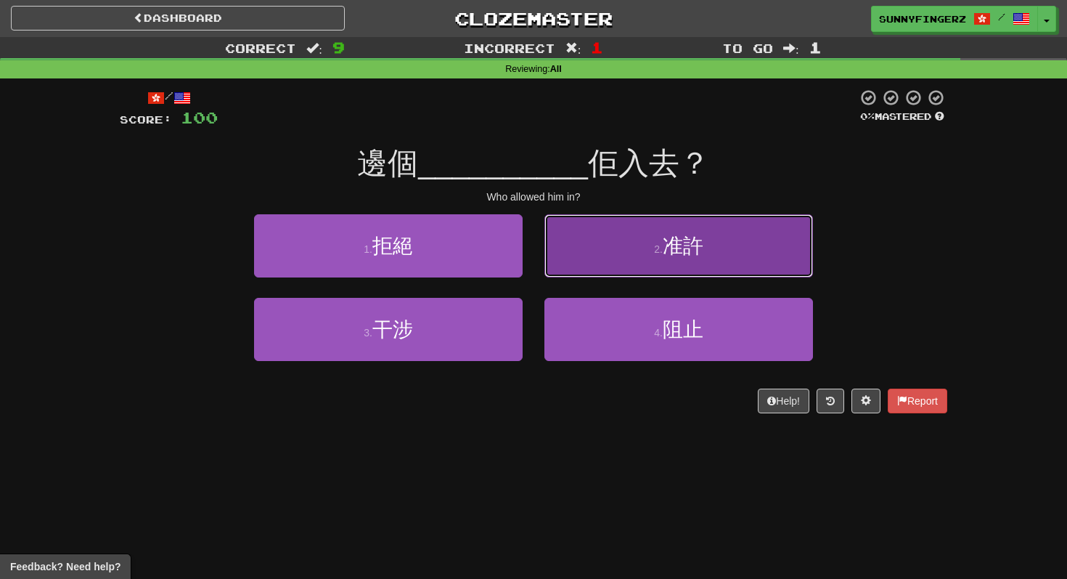
click at [575, 261] on button "2 . 准許" at bounding box center [678, 245] width 269 height 63
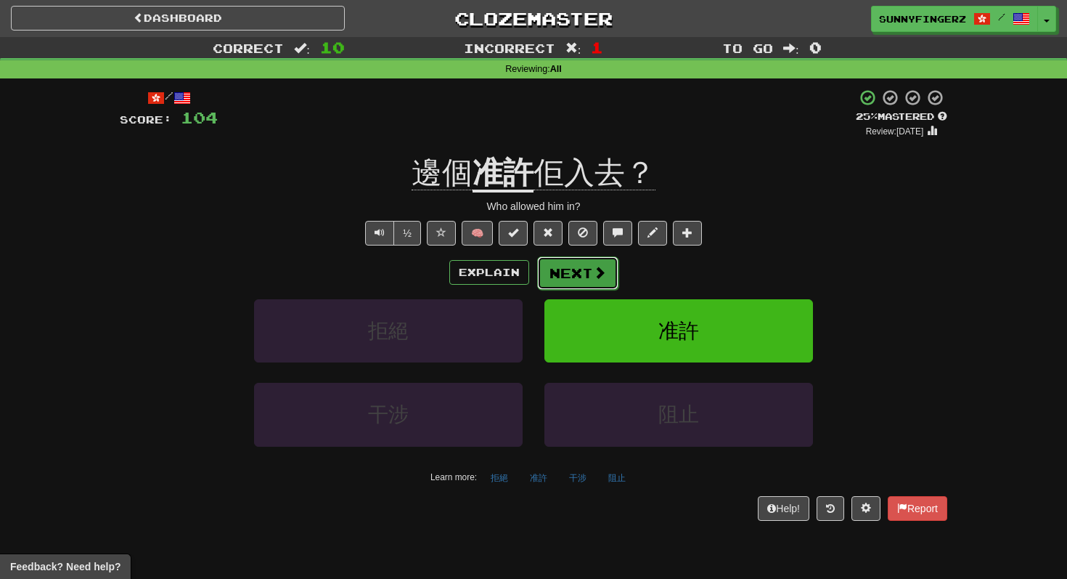
click at [574, 262] on button "Next" at bounding box center [577, 272] width 81 height 33
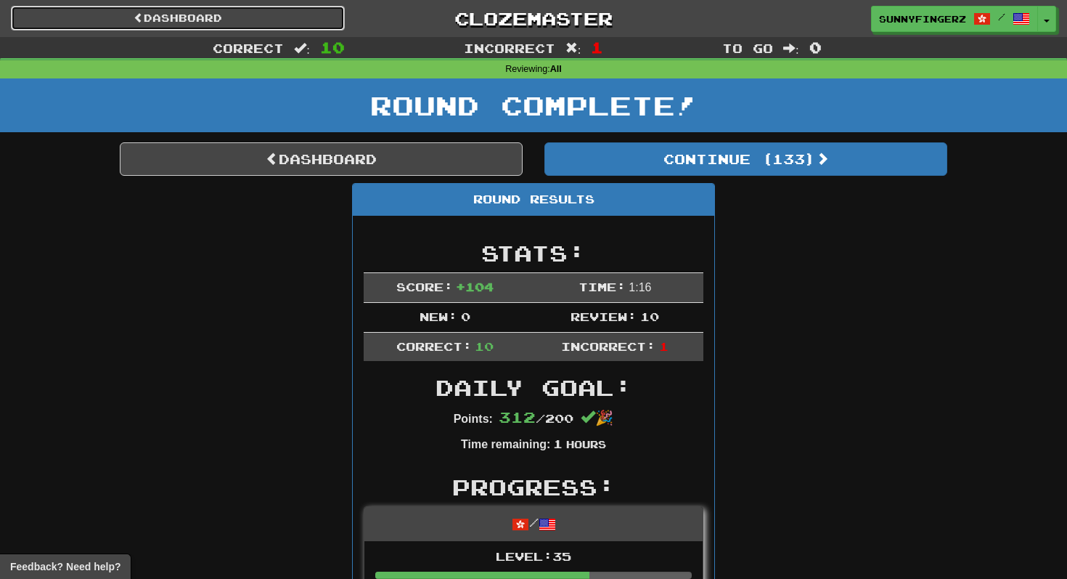
click at [210, 12] on link "Dashboard" at bounding box center [178, 18] width 334 height 25
